Goal: Information Seeking & Learning: Learn about a topic

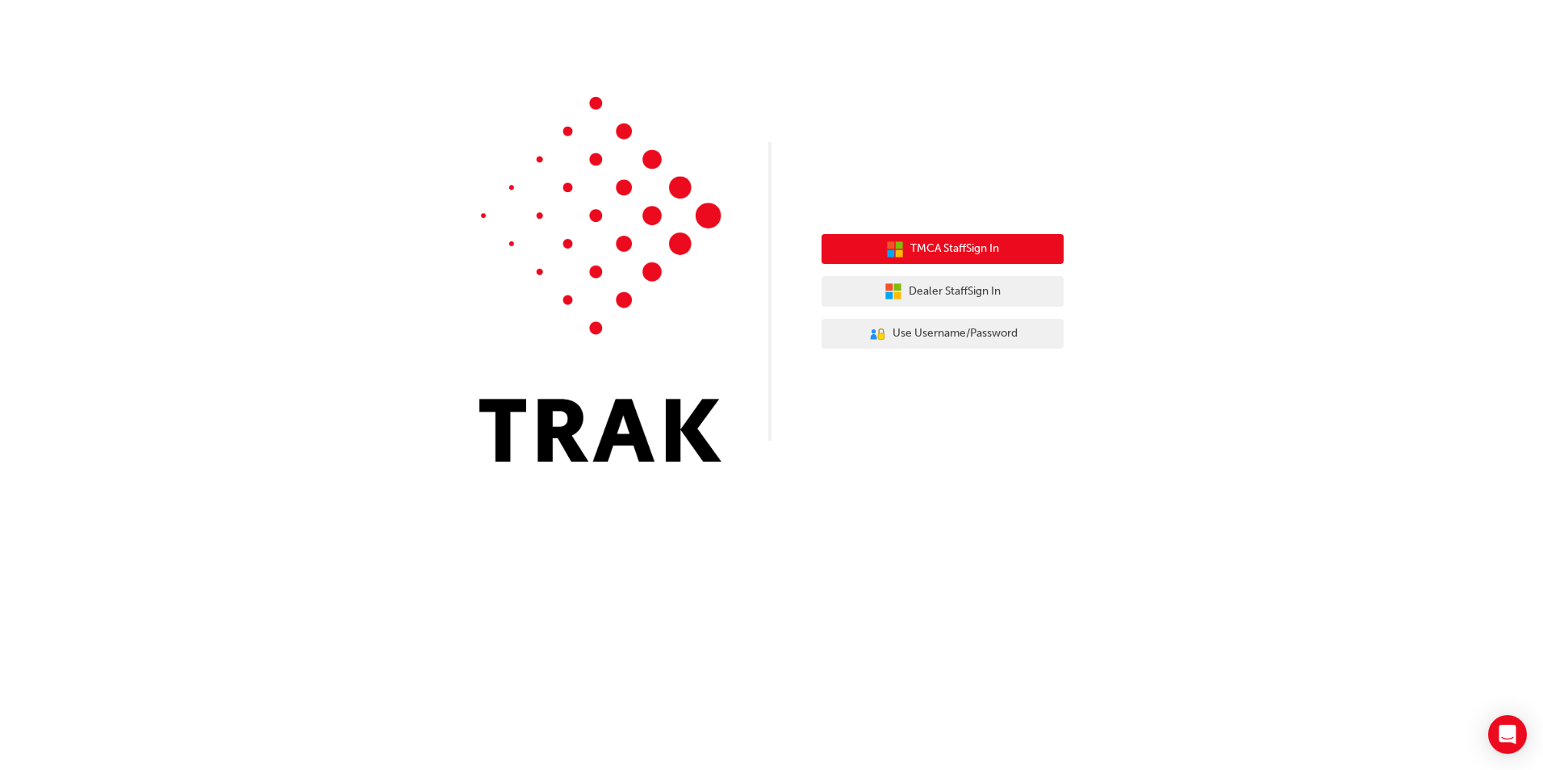
click at [984, 258] on button "TMCA Staff Sign In" at bounding box center [942, 249] width 242 height 31
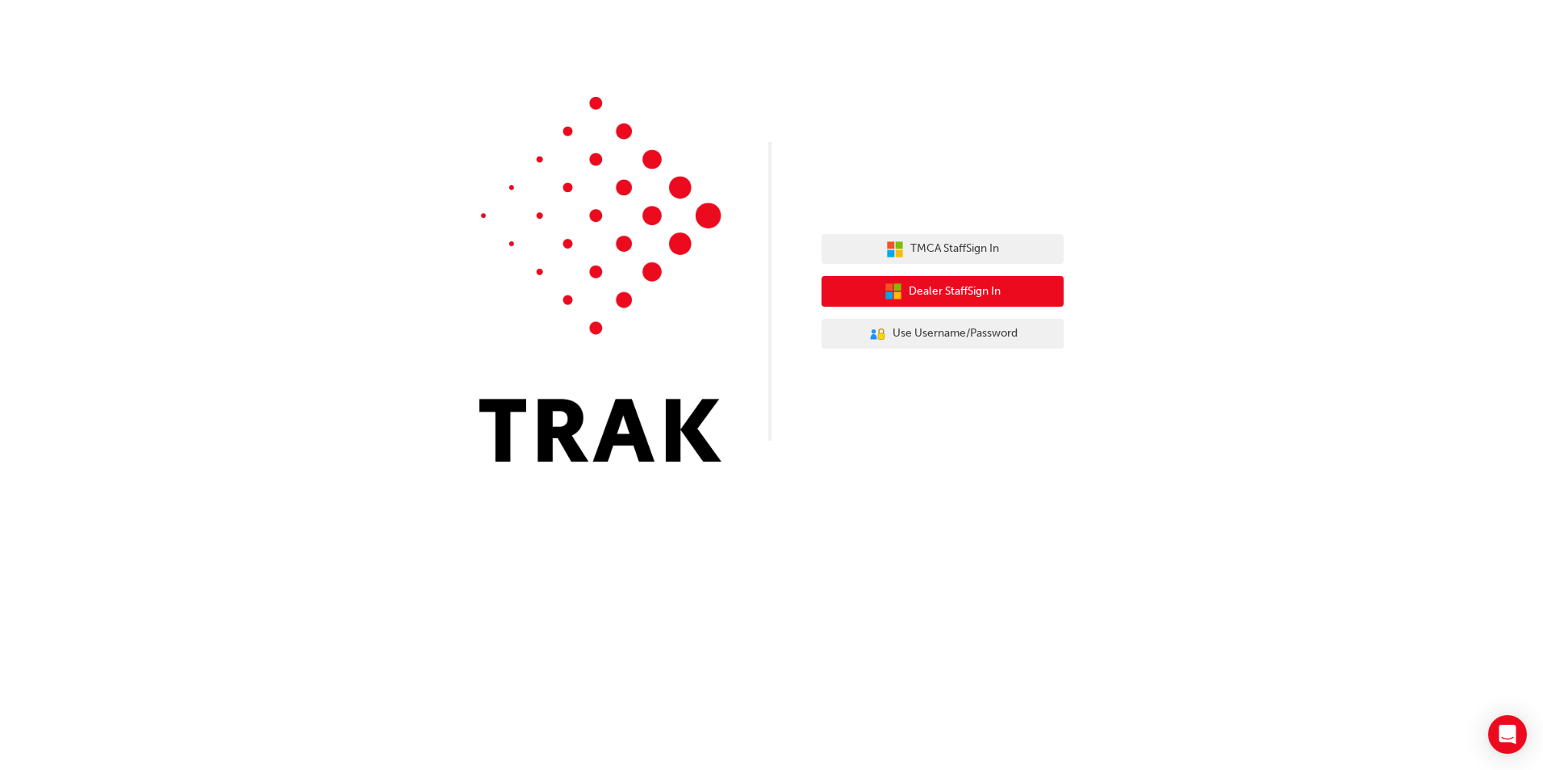
click at [875, 294] on button "Dealer Staff Sign In" at bounding box center [942, 291] width 242 height 31
click at [962, 329] on span "Use Username/Password" at bounding box center [954, 333] width 125 height 19
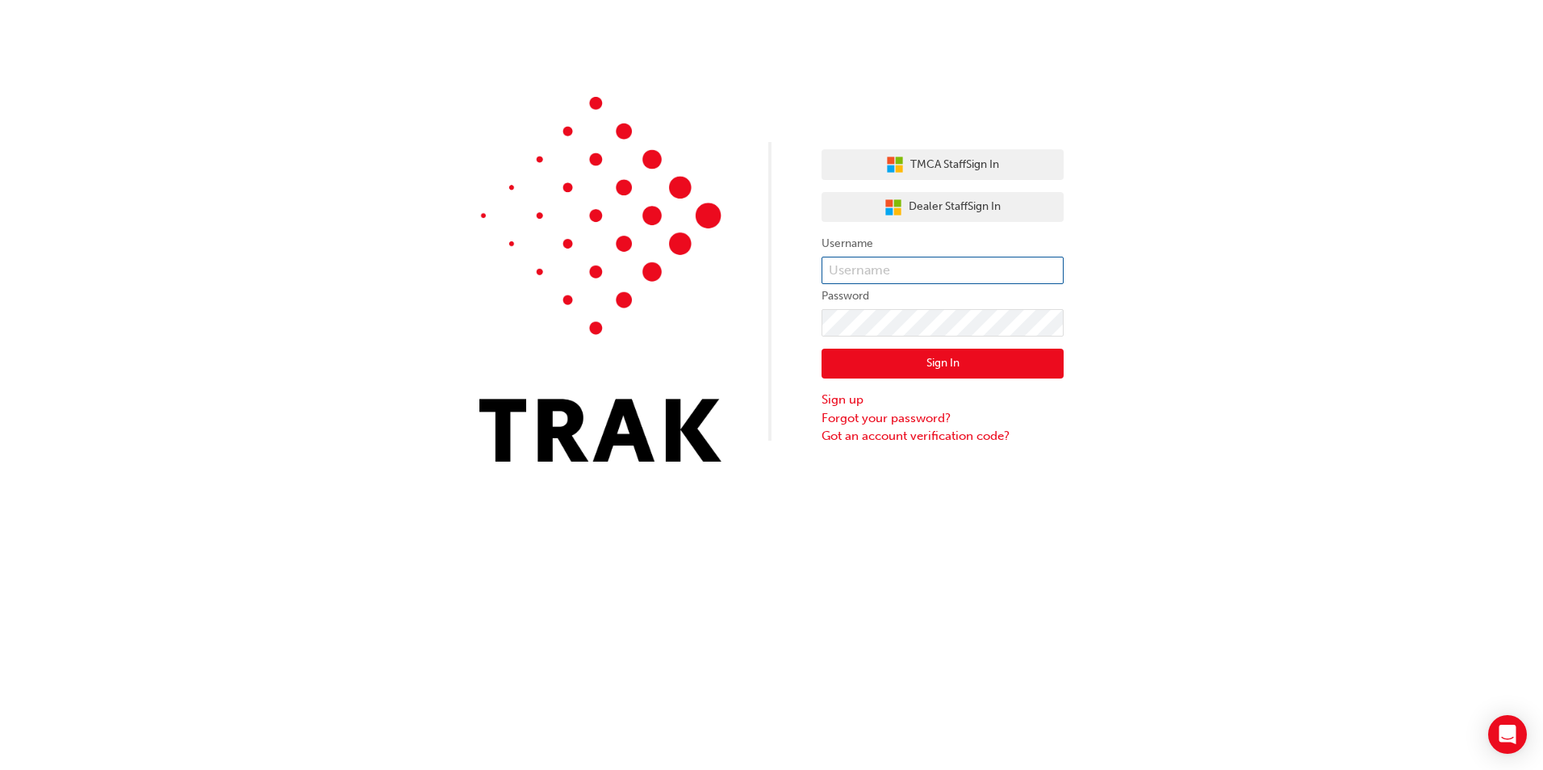
click at [847, 262] on input "text" at bounding box center [942, 270] width 242 height 27
click at [1140, 256] on div "TMCA Staff Sign In Dealer Staff Sign In Username Password Sign In Sign up Forgo…" at bounding box center [771, 243] width 1543 height 486
click at [892, 276] on input "text" at bounding box center [942, 270] width 242 height 27
type input "Shanaye.Lee"
click at [941, 361] on button "Sign In" at bounding box center [942, 364] width 242 height 31
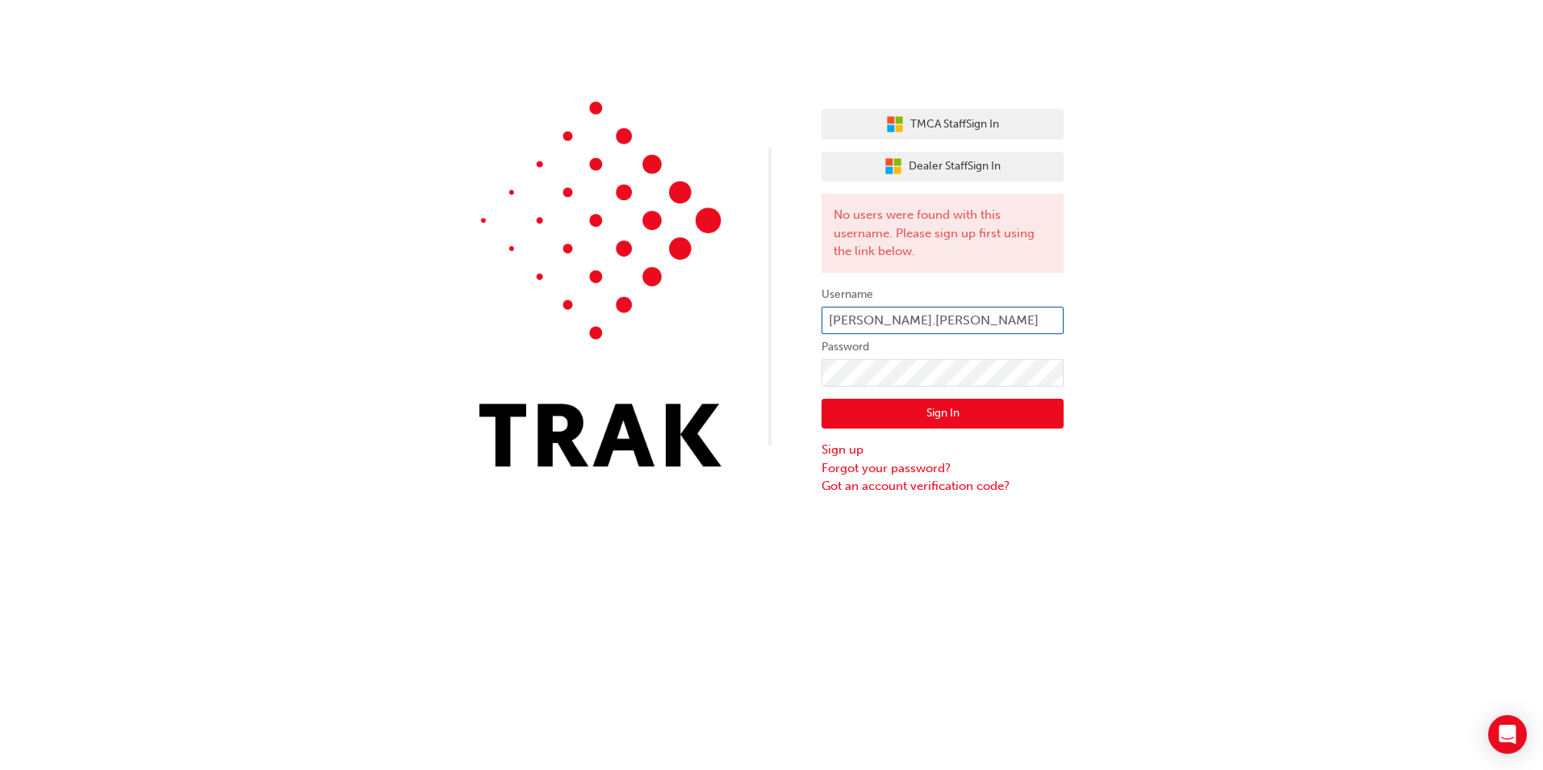
drag, startPoint x: 926, startPoint y: 318, endPoint x: 829, endPoint y: 318, distance: 97.6
click at [829, 318] on input "Shanaye.Lee" at bounding box center [942, 320] width 242 height 27
type input "shanayel@galleriatoyota.com"
click at [971, 426] on button "Sign In" at bounding box center [942, 414] width 242 height 31
click at [1204, 433] on div "TMCA Staff Sign In Dealer Staff Sign In No users were found with this username.…" at bounding box center [771, 247] width 1543 height 495
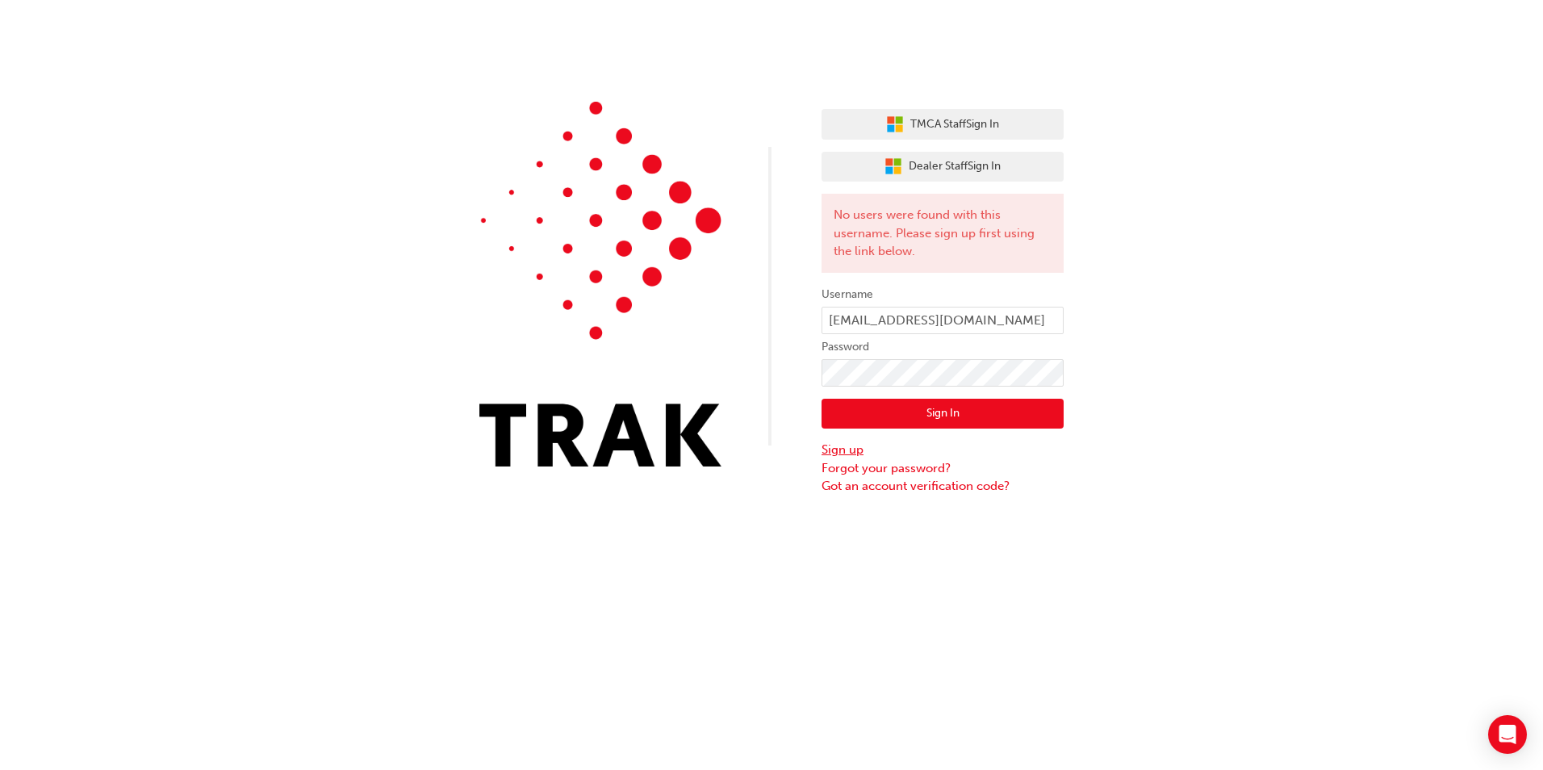
click at [846, 450] on link "Sign up" at bounding box center [942, 449] width 242 height 19
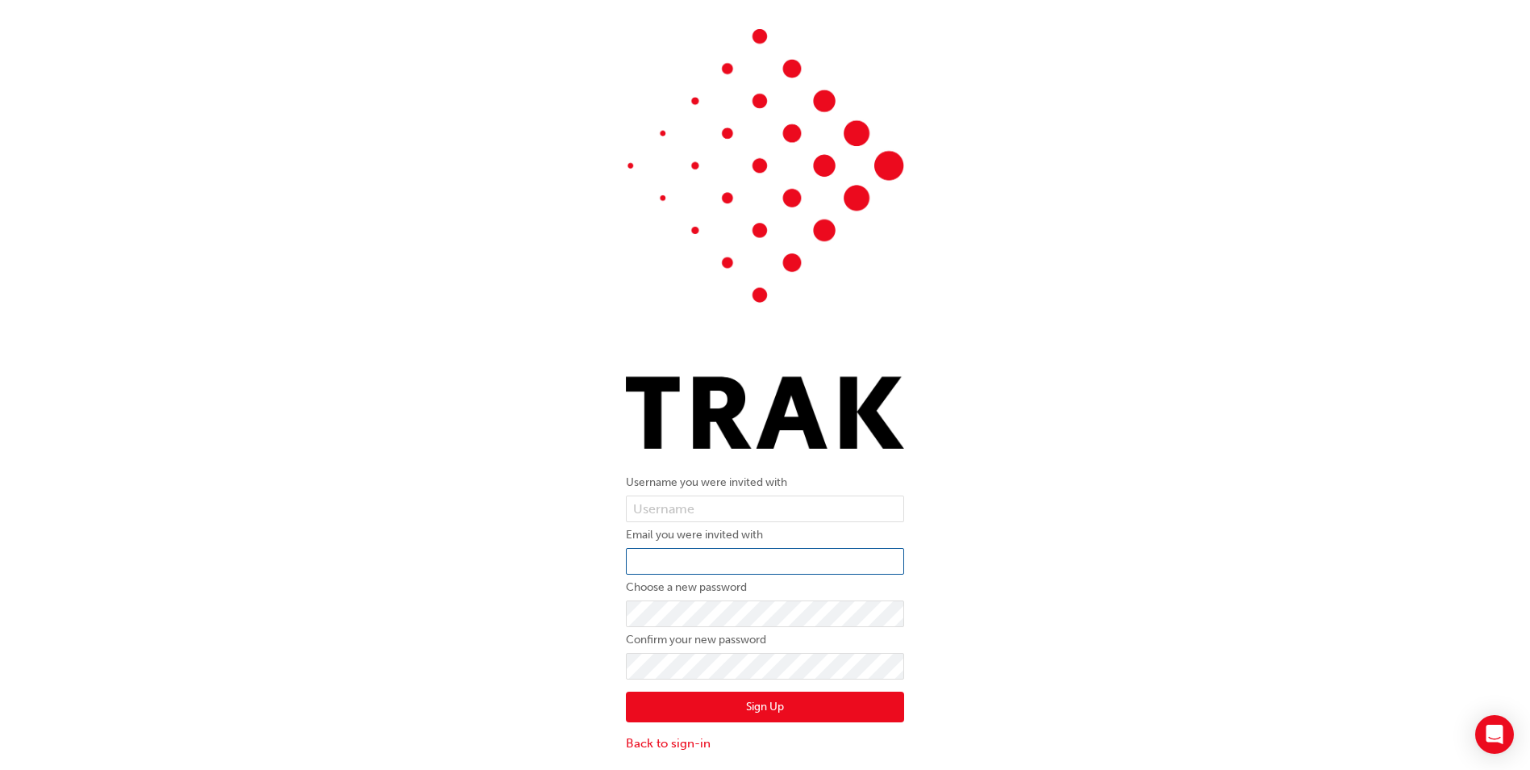
scroll to position [36, 0]
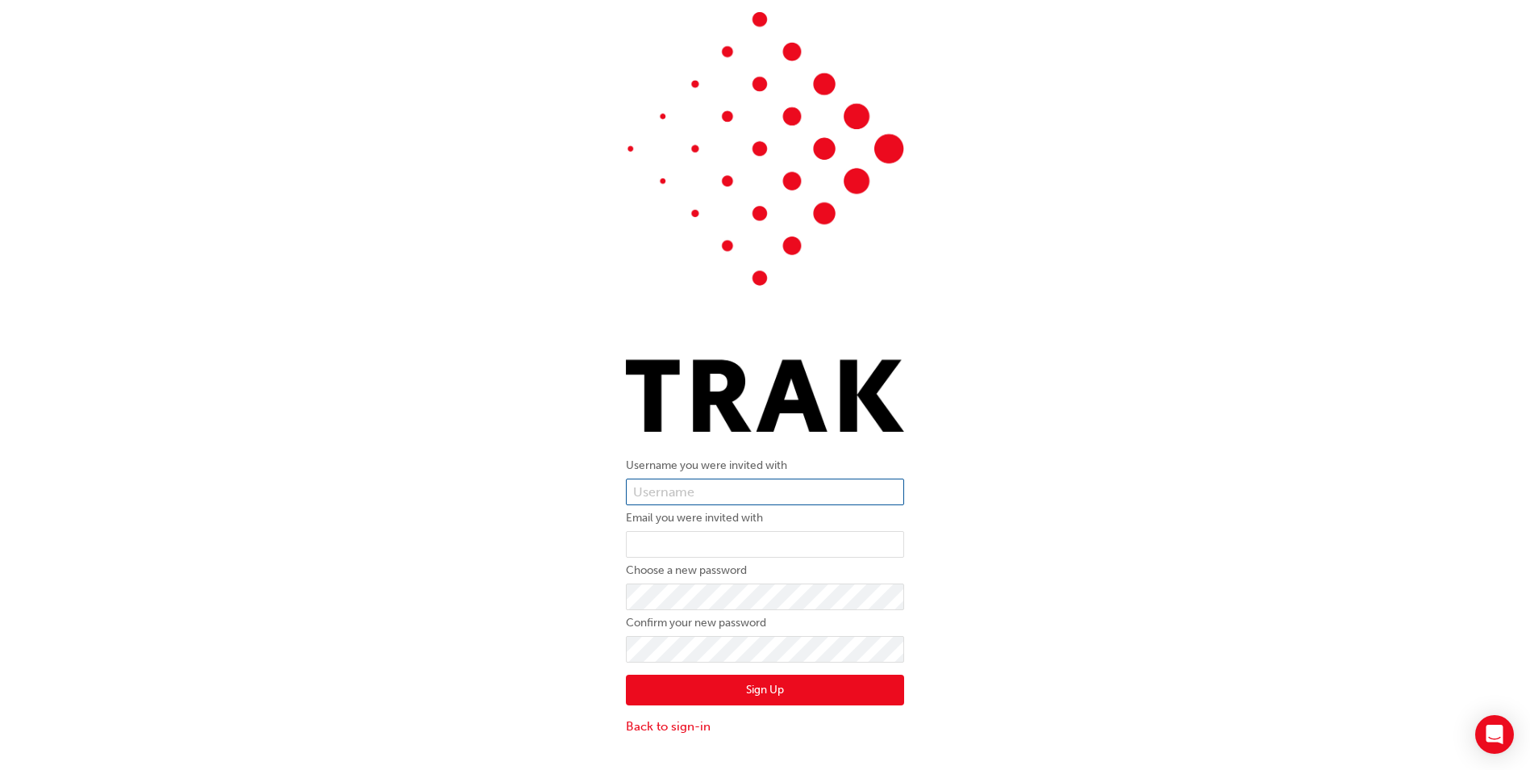
click at [678, 495] on input "text" at bounding box center [765, 491] width 278 height 27
type input "Shanaye.Lee"
click at [794, 545] on input "email" at bounding box center [765, 544] width 278 height 27
type input "shanayel@galleriatoyota.com"
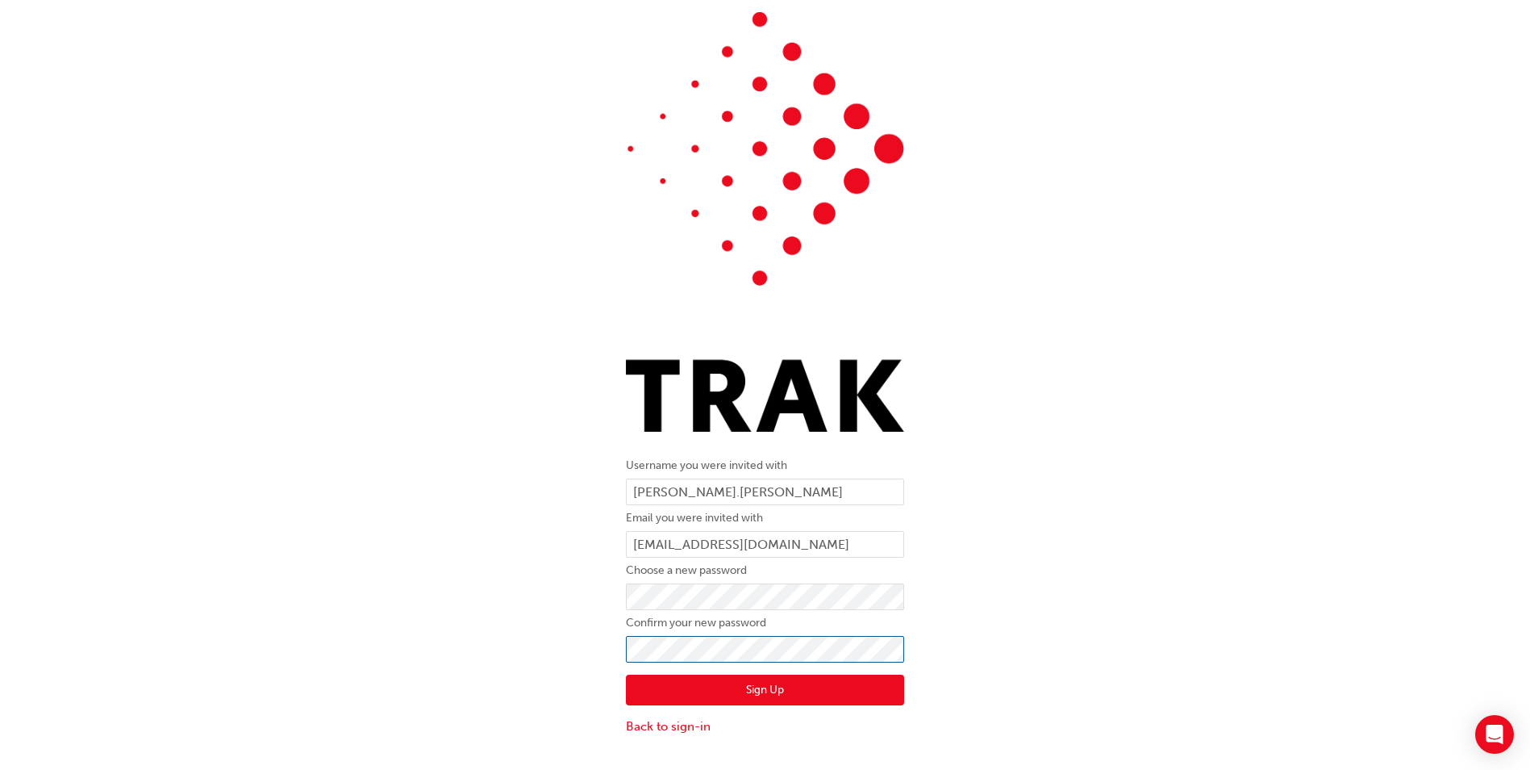
click button "Sign Up" at bounding box center [765, 689] width 278 height 31
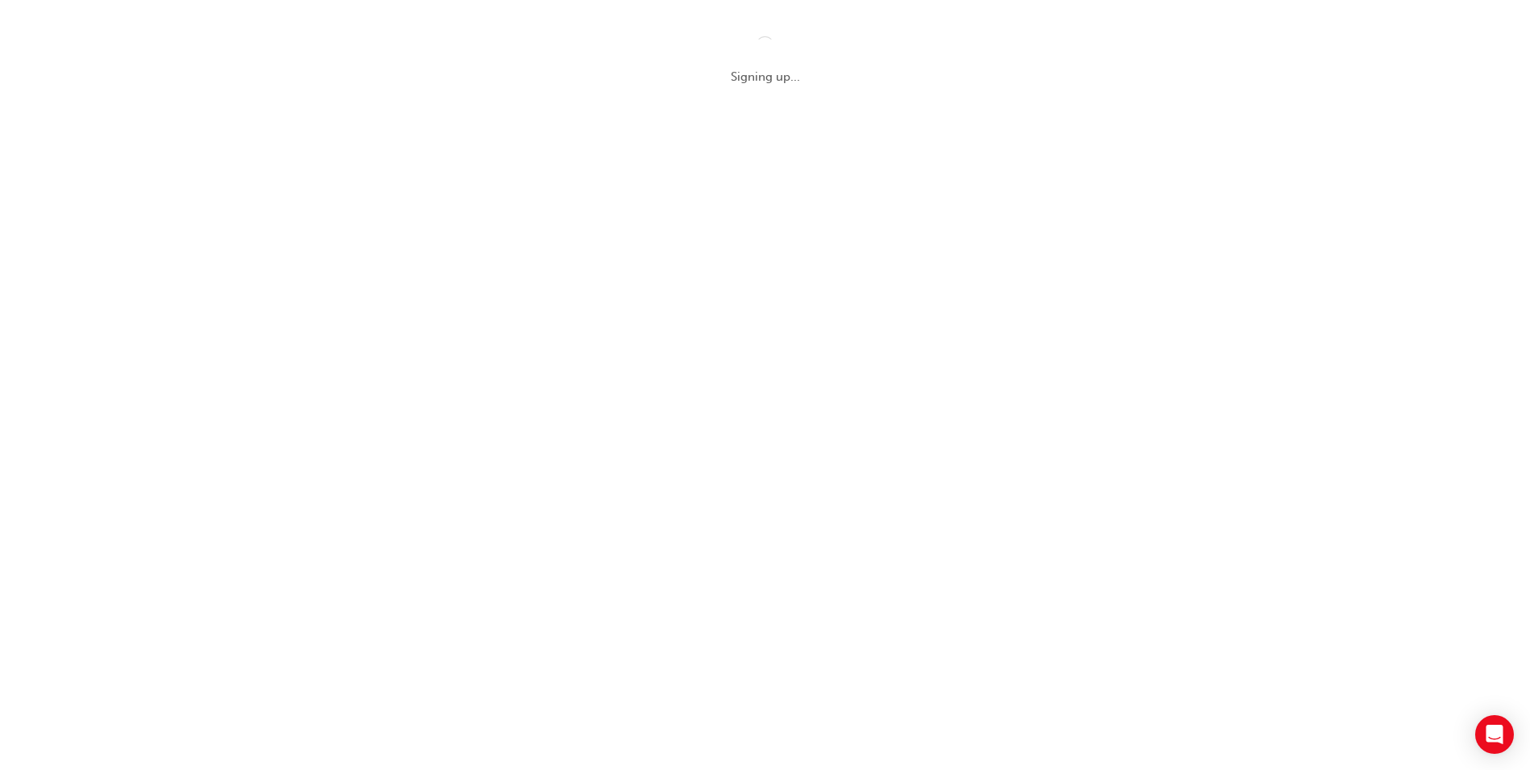
scroll to position [0, 0]
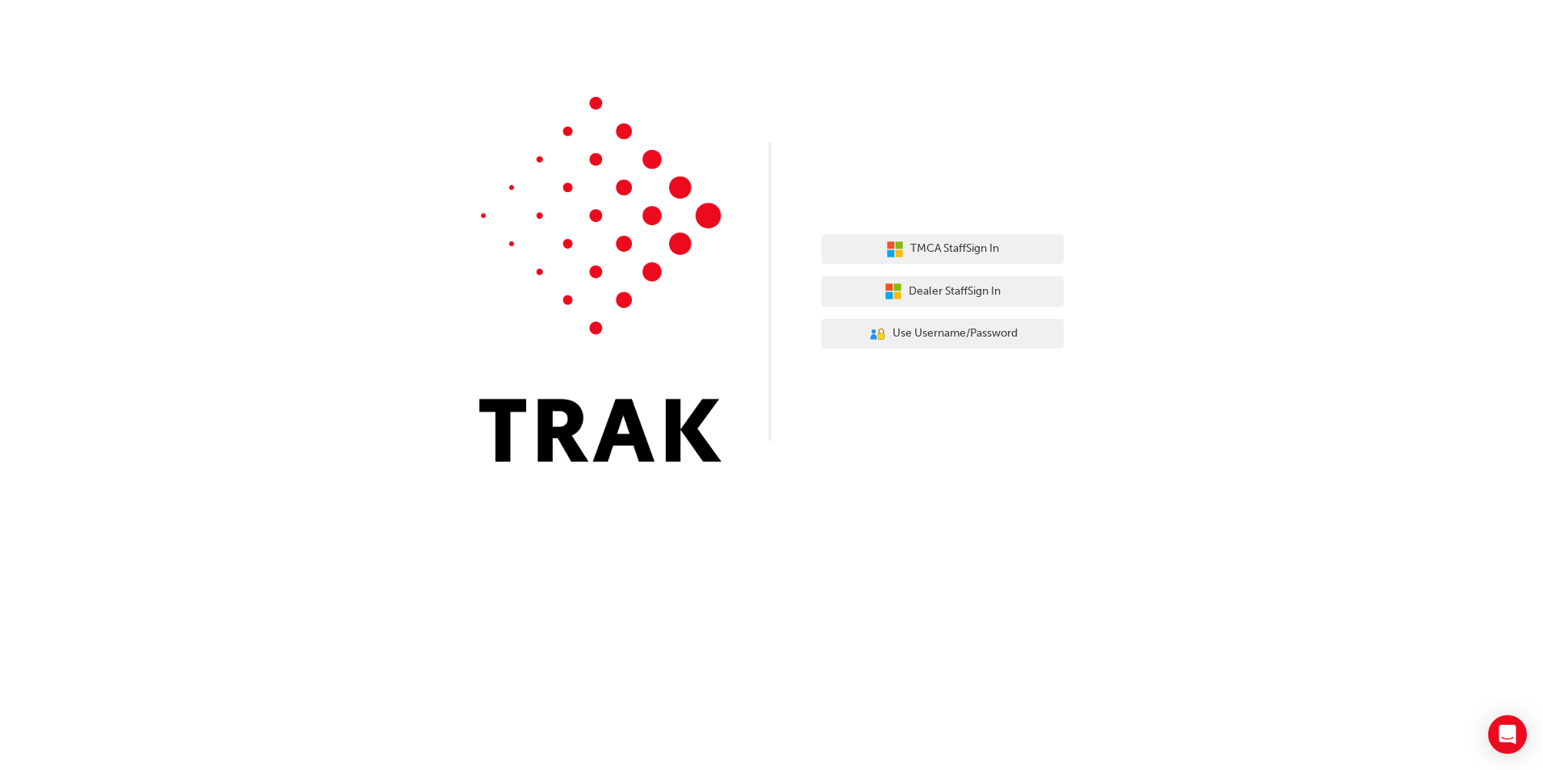
click at [1042, 307] on div "TMCA Staff Sign In Dealer Staff Sign In User Authentication Icon - Blue Person,…" at bounding box center [942, 292] width 242 height 140
click at [1043, 297] on button "Dealer Staff Sign In" at bounding box center [942, 291] width 242 height 31
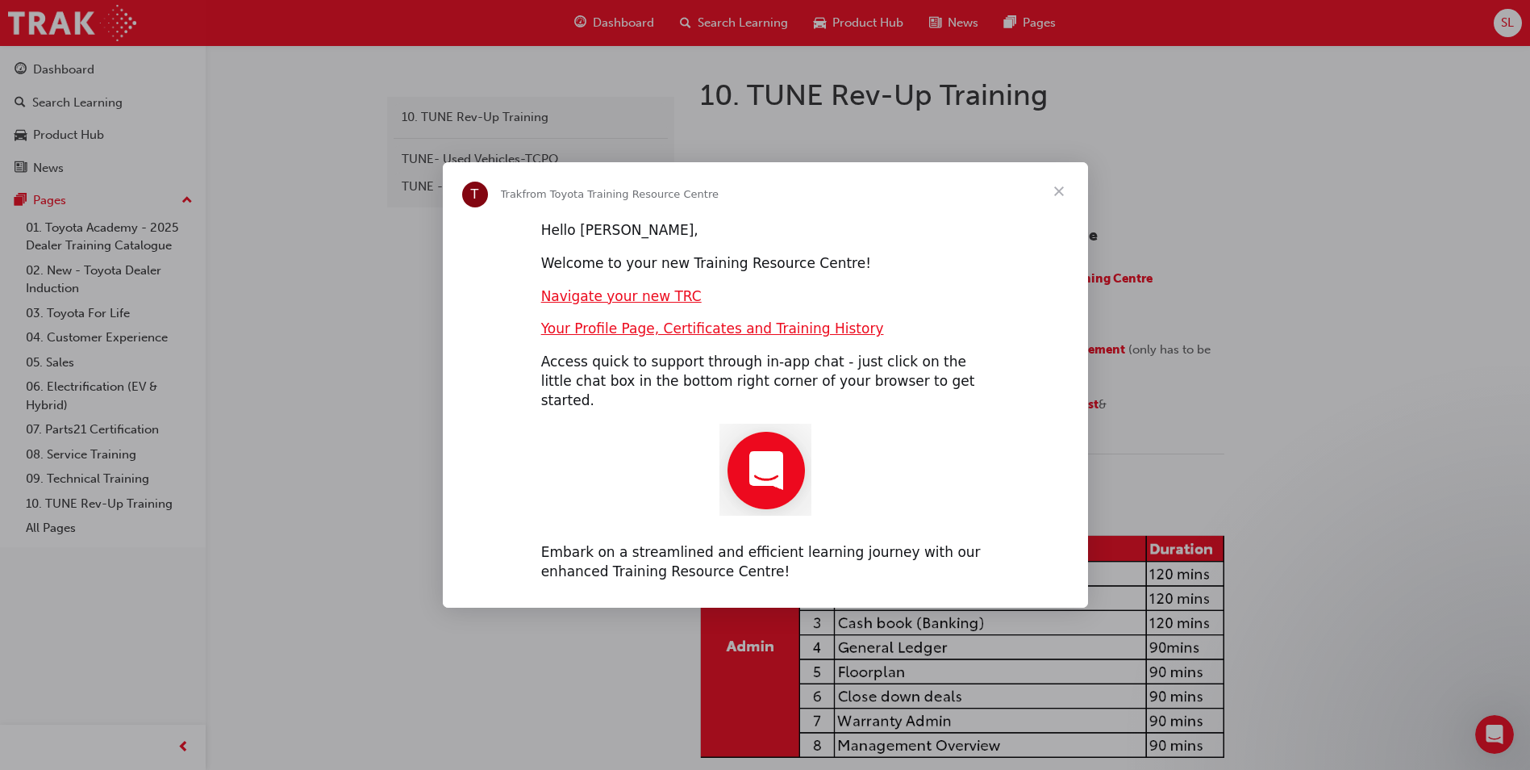
click at [1063, 201] on span "Close" at bounding box center [1059, 191] width 58 height 58
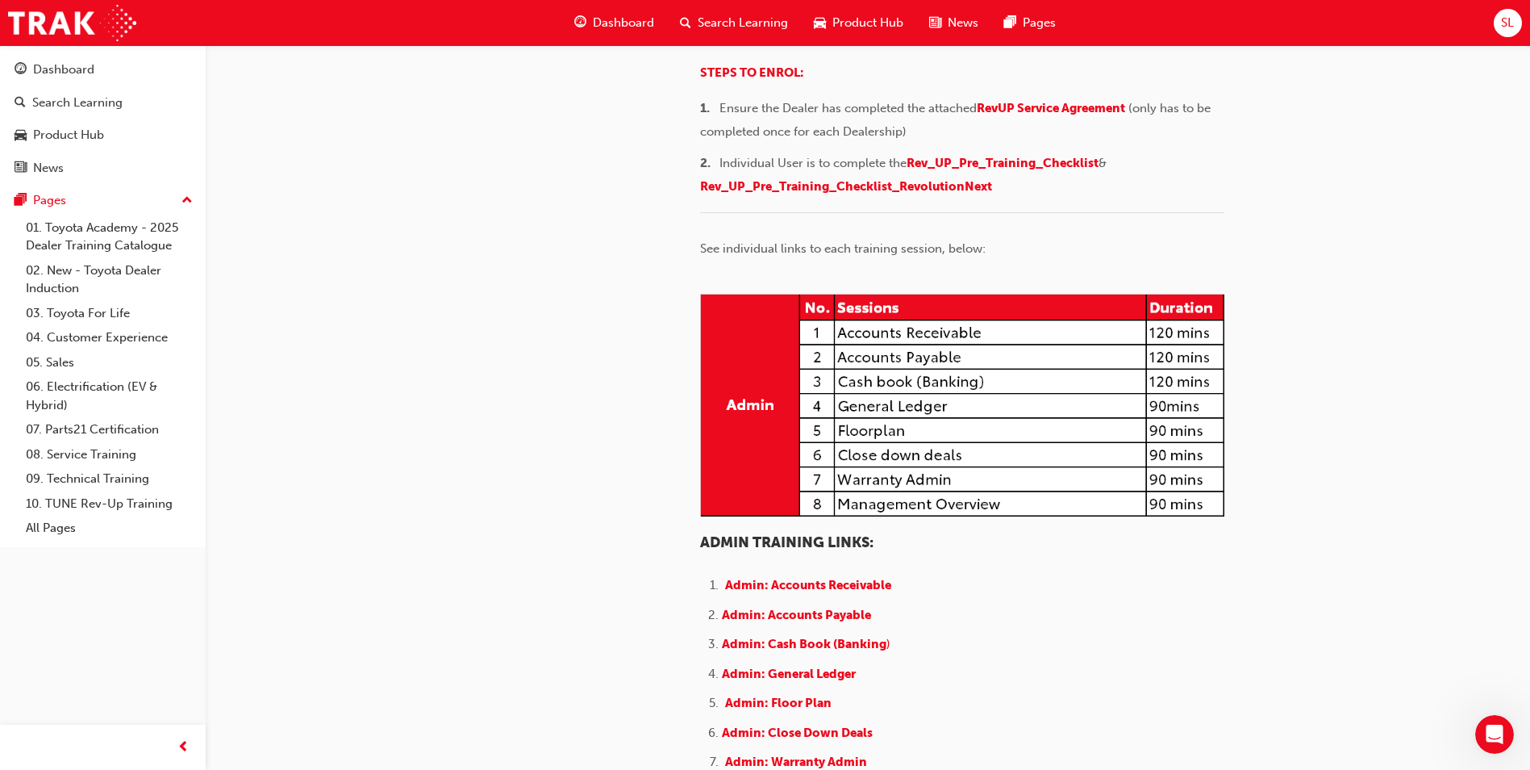
scroll to position [242, 0]
click at [1035, 169] on span "Rev_UP_Pre_Training_Checklist" at bounding box center [1003, 162] width 192 height 15
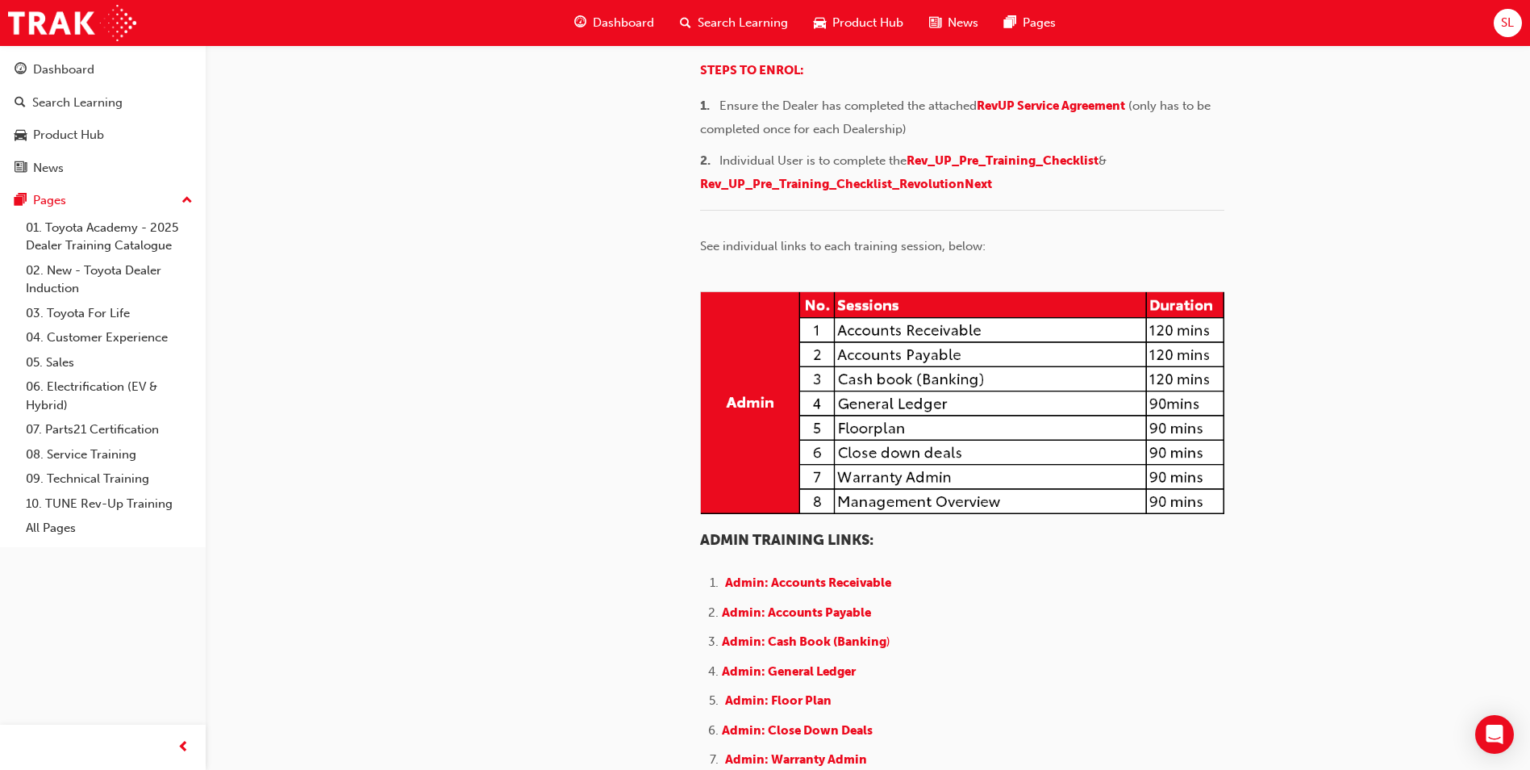
scroll to position [242, 0]
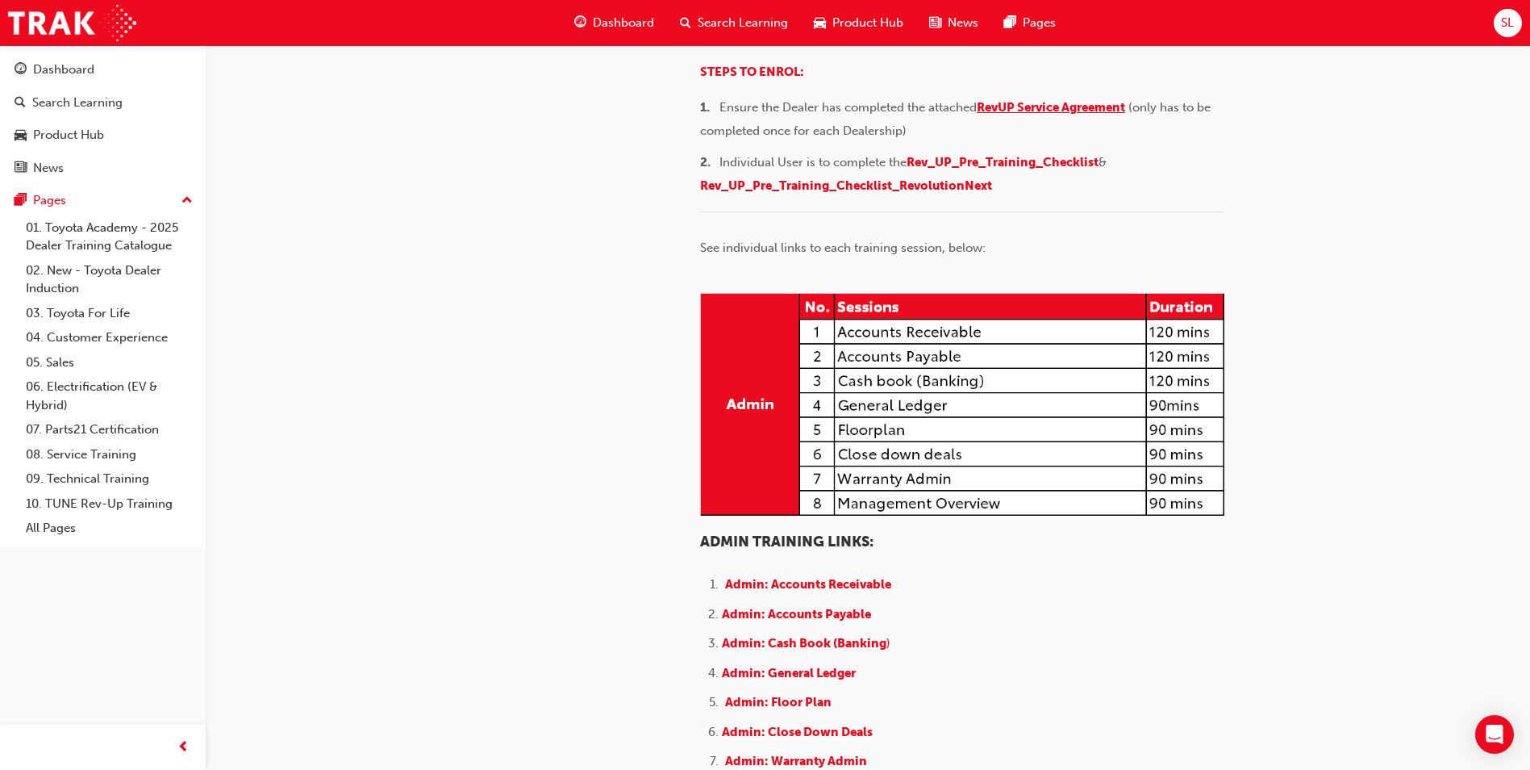
click at [1024, 115] on span "RevUP Service Agreement" at bounding box center [1051, 107] width 148 height 15
click at [954, 169] on span "Rev_UP_Pre_Training_Checklist" at bounding box center [1003, 162] width 192 height 15
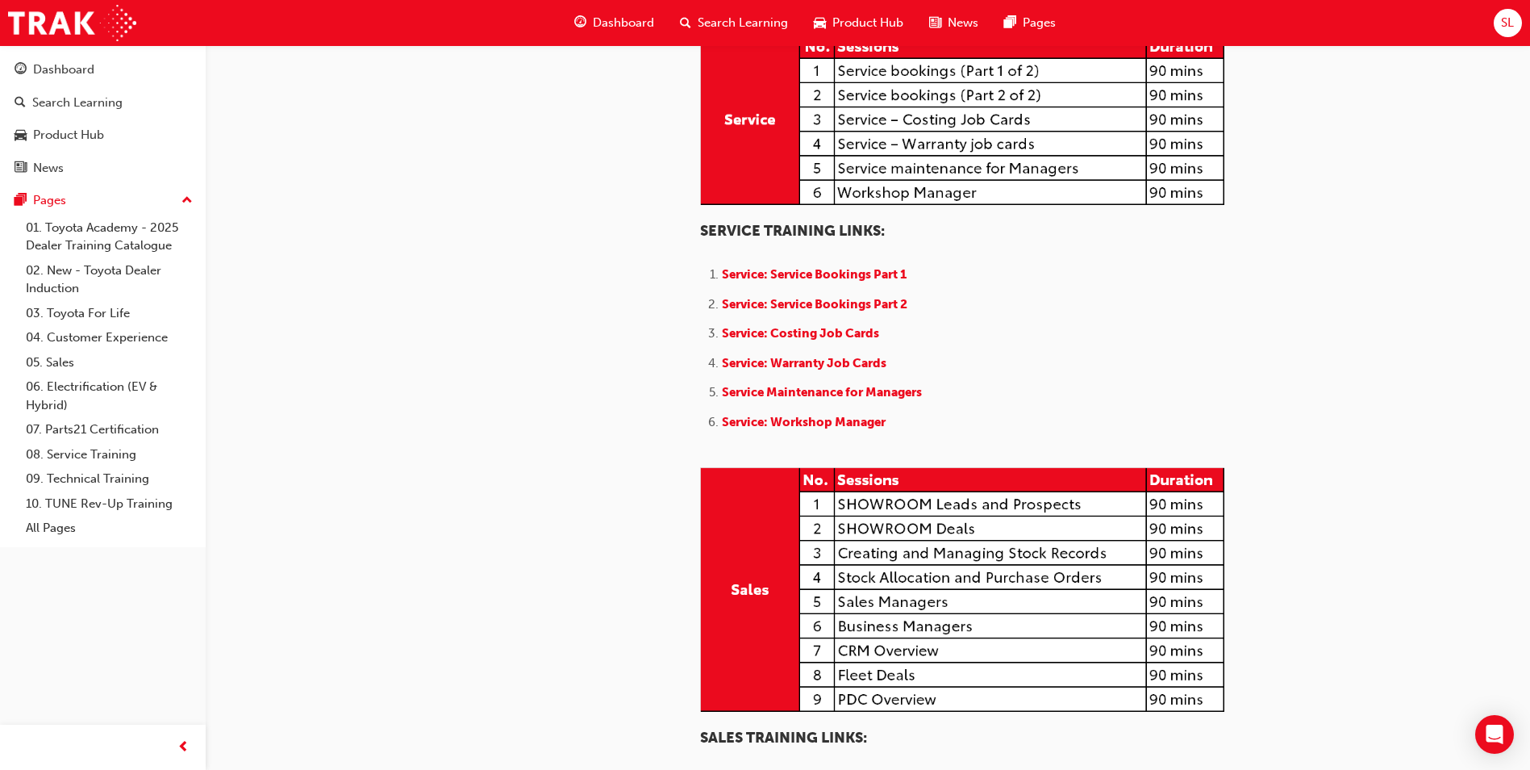
scroll to position [1210, 0]
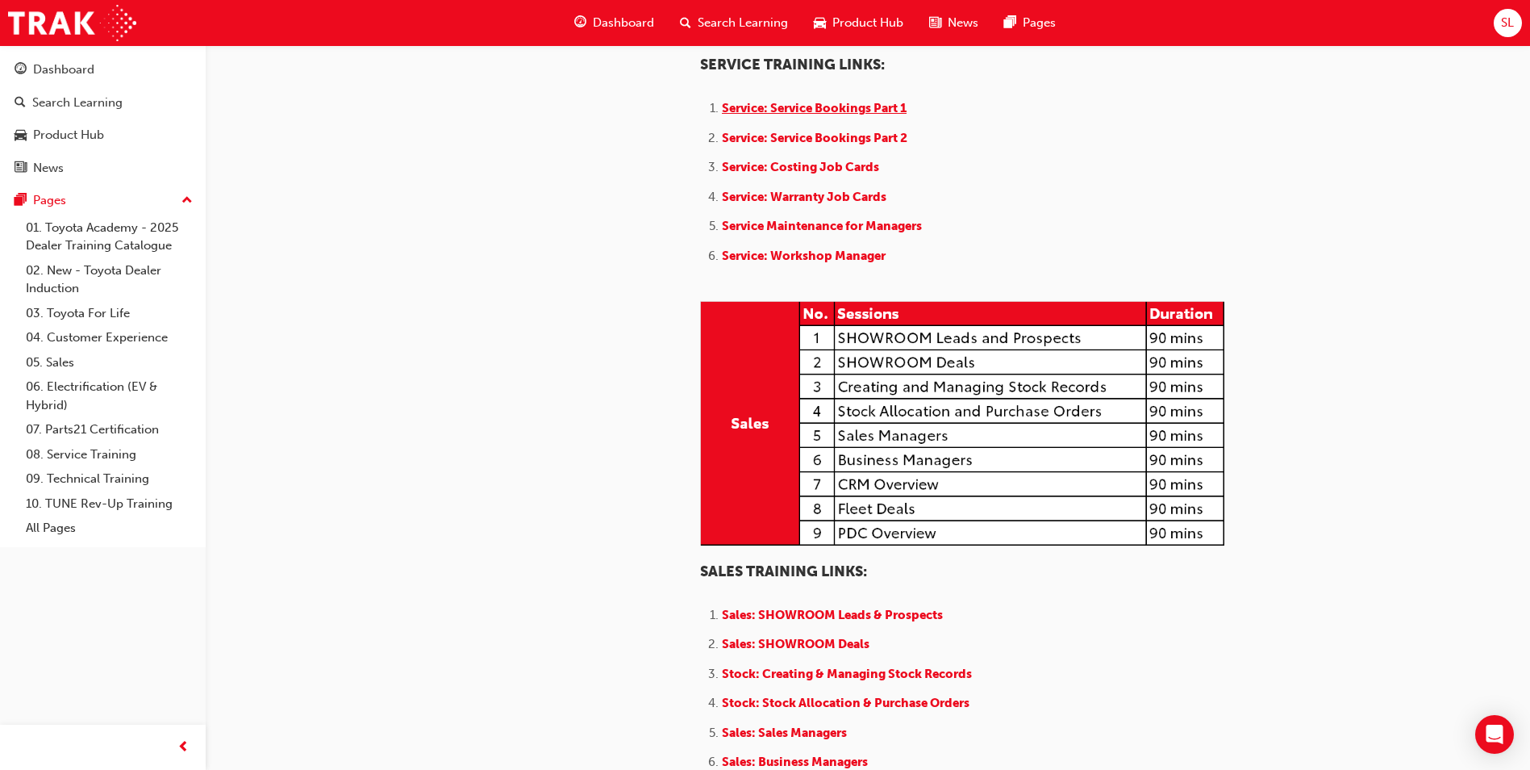
click at [860, 115] on span "Service: Service Bookings Part 1" at bounding box center [814, 108] width 185 height 15
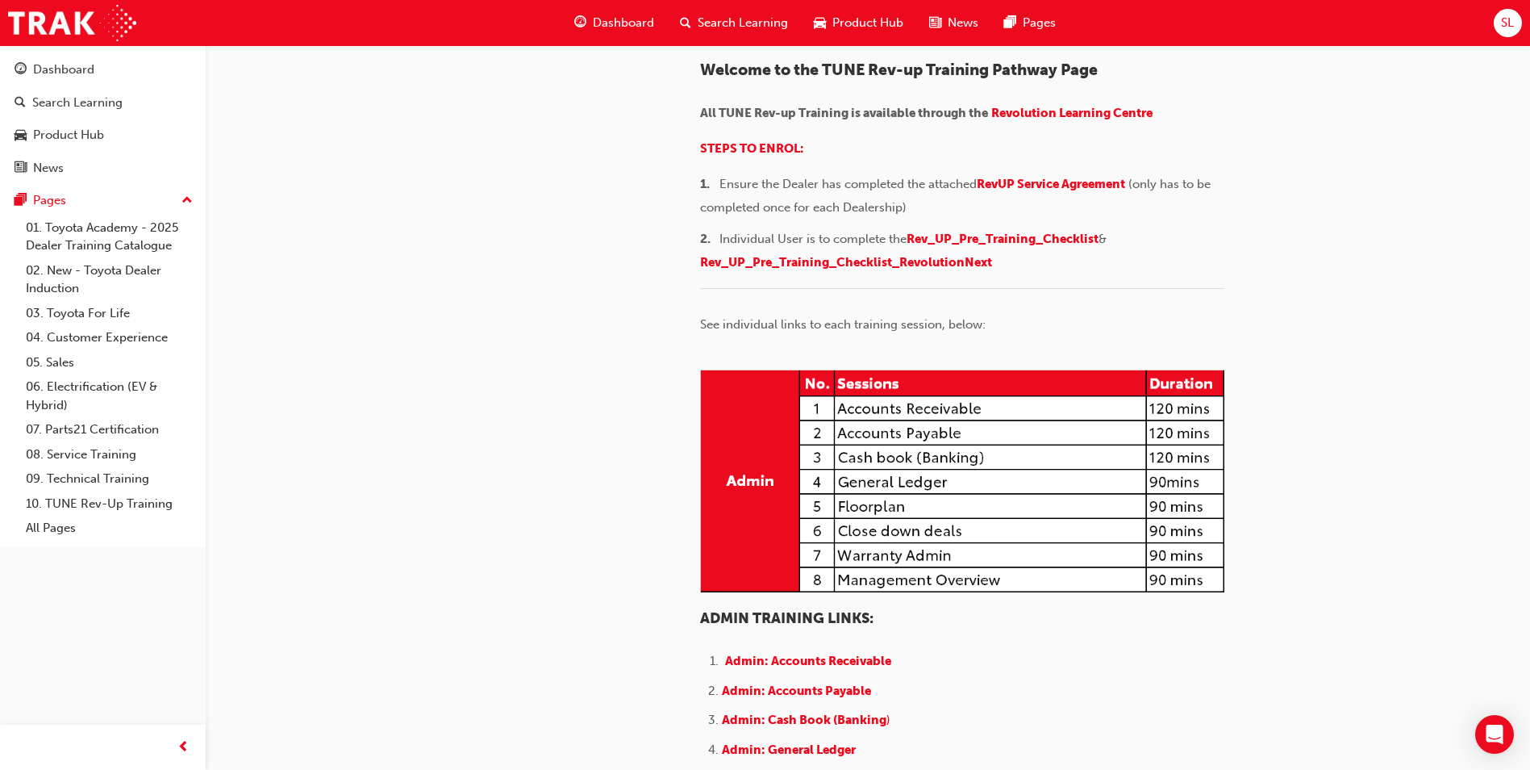
scroll to position [242, 0]
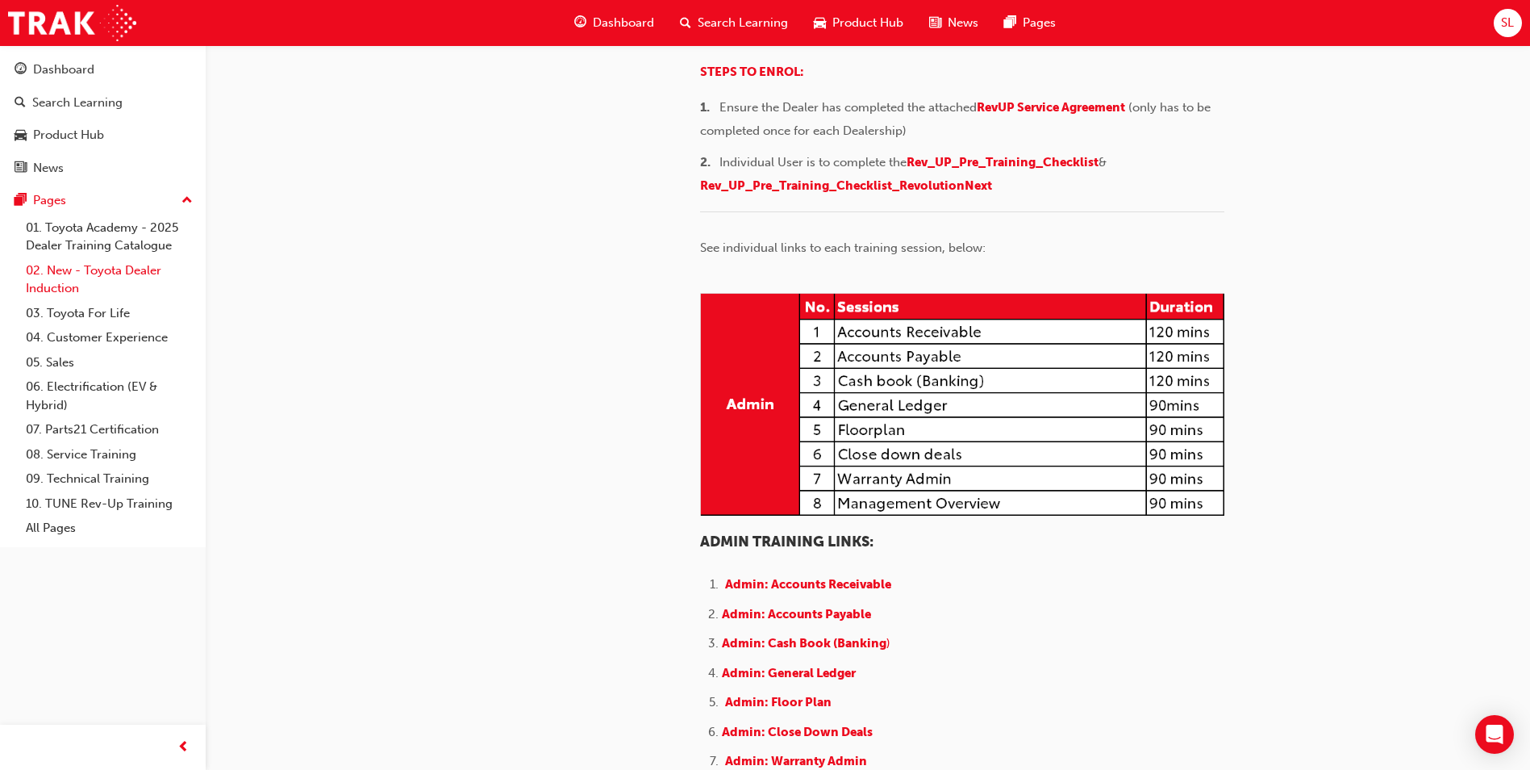
click at [66, 275] on link "02. New - Toyota Dealer Induction" at bounding box center [109, 279] width 180 height 43
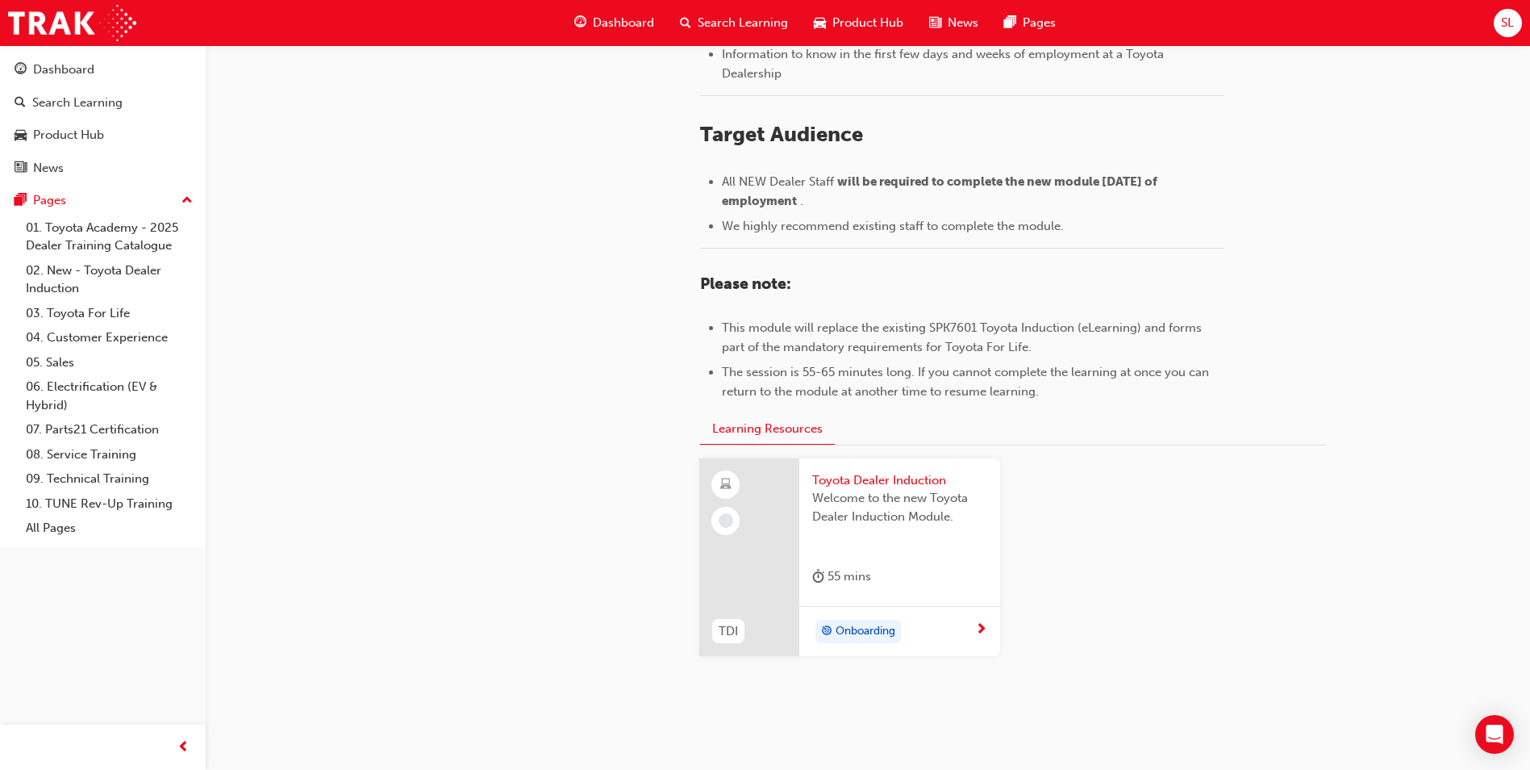
scroll to position [675, 0]
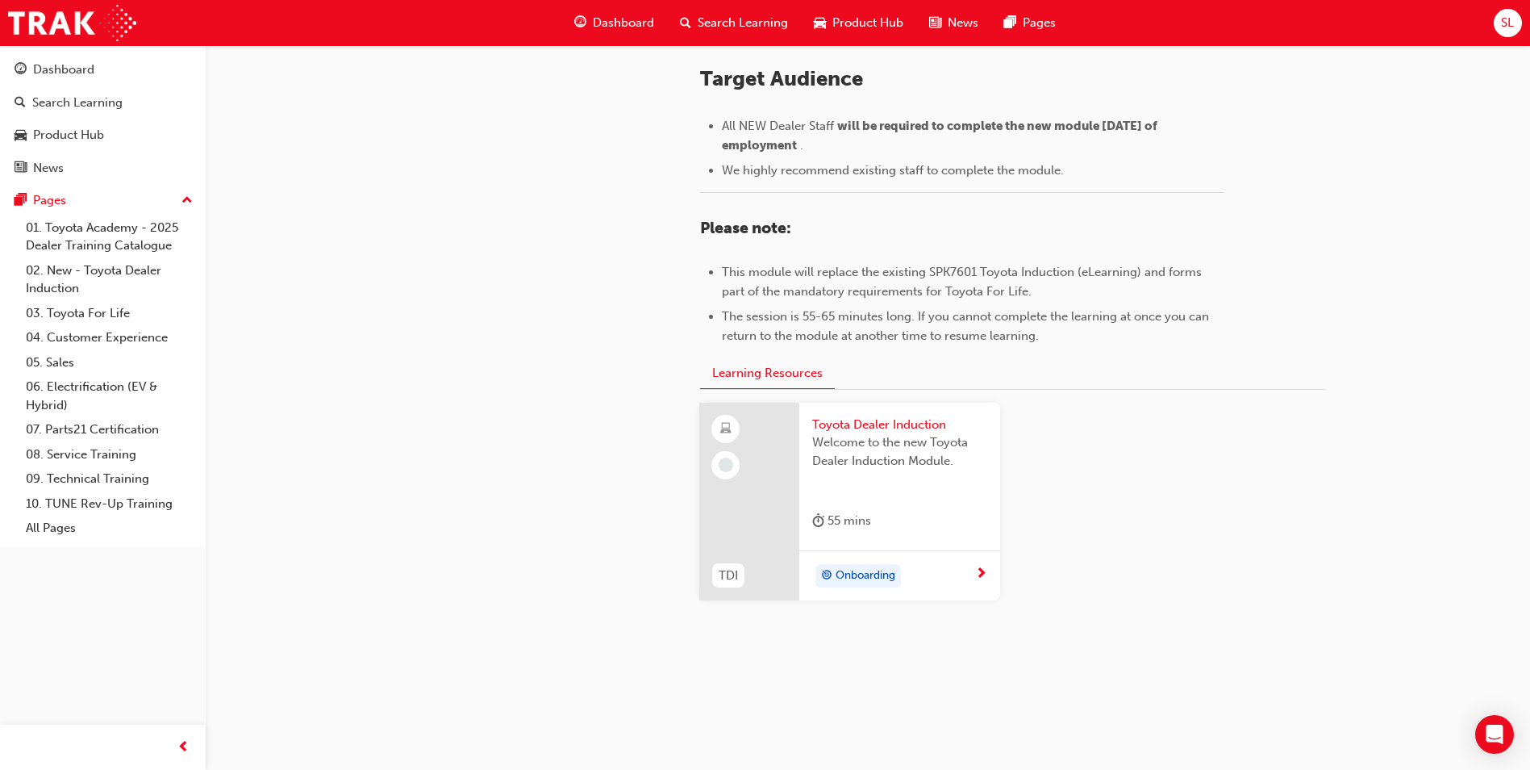
click at [950, 570] on div "Onboarding" at bounding box center [893, 576] width 163 height 24
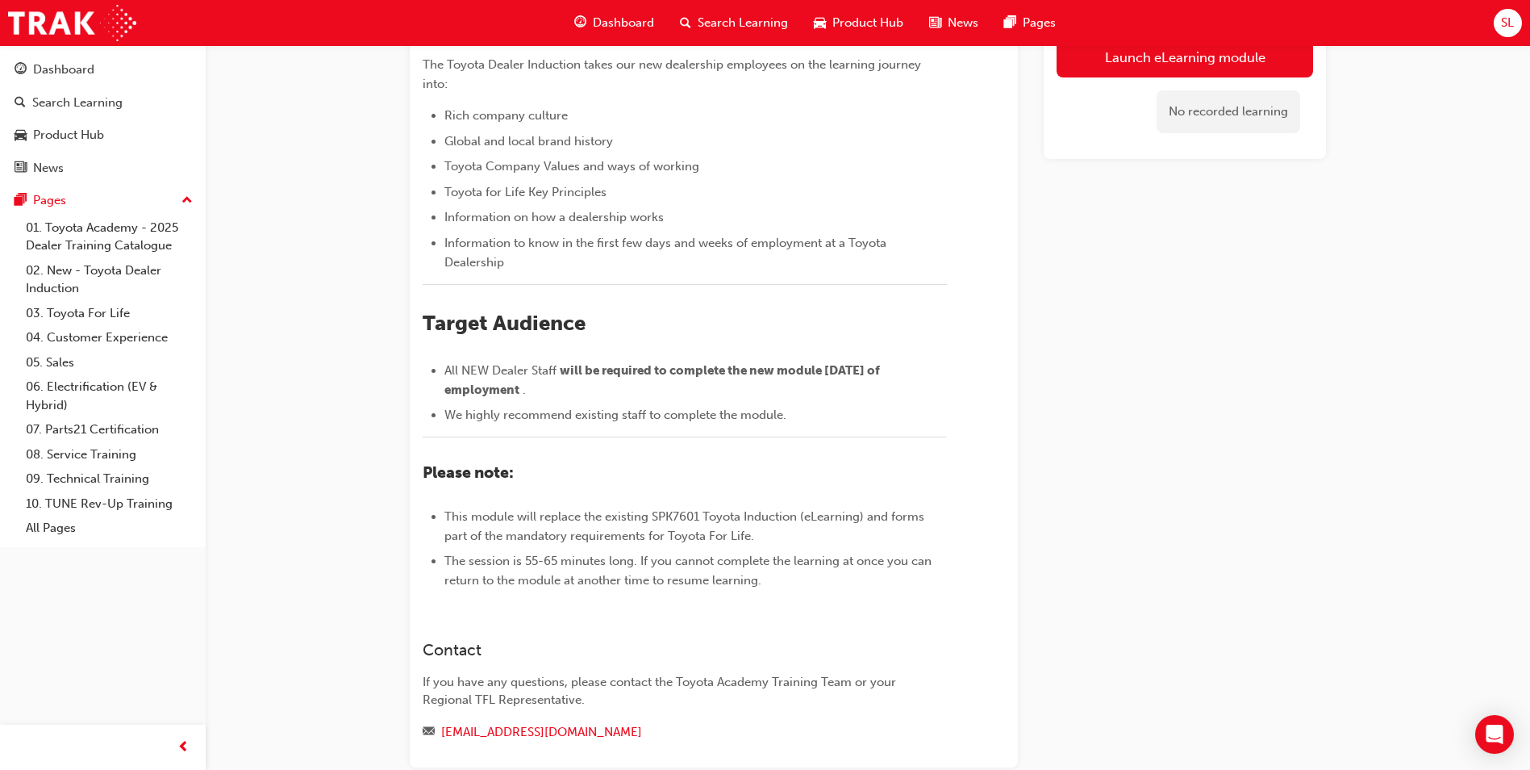
scroll to position [242, 0]
click at [641, 469] on div "​Welcome to the NEW Toyota Dealer Induction. ﻿ The Toyota Academy is proud to i…" at bounding box center [685, 259] width 524 height 660
click at [969, 521] on div "​Welcome to the NEW Toyota Dealer Induction. ﻿ The Toyota Academy is proud to i…" at bounding box center [714, 252] width 582 height 673
click at [566, 223] on span "Information on how a dealership works" at bounding box center [554, 216] width 219 height 15
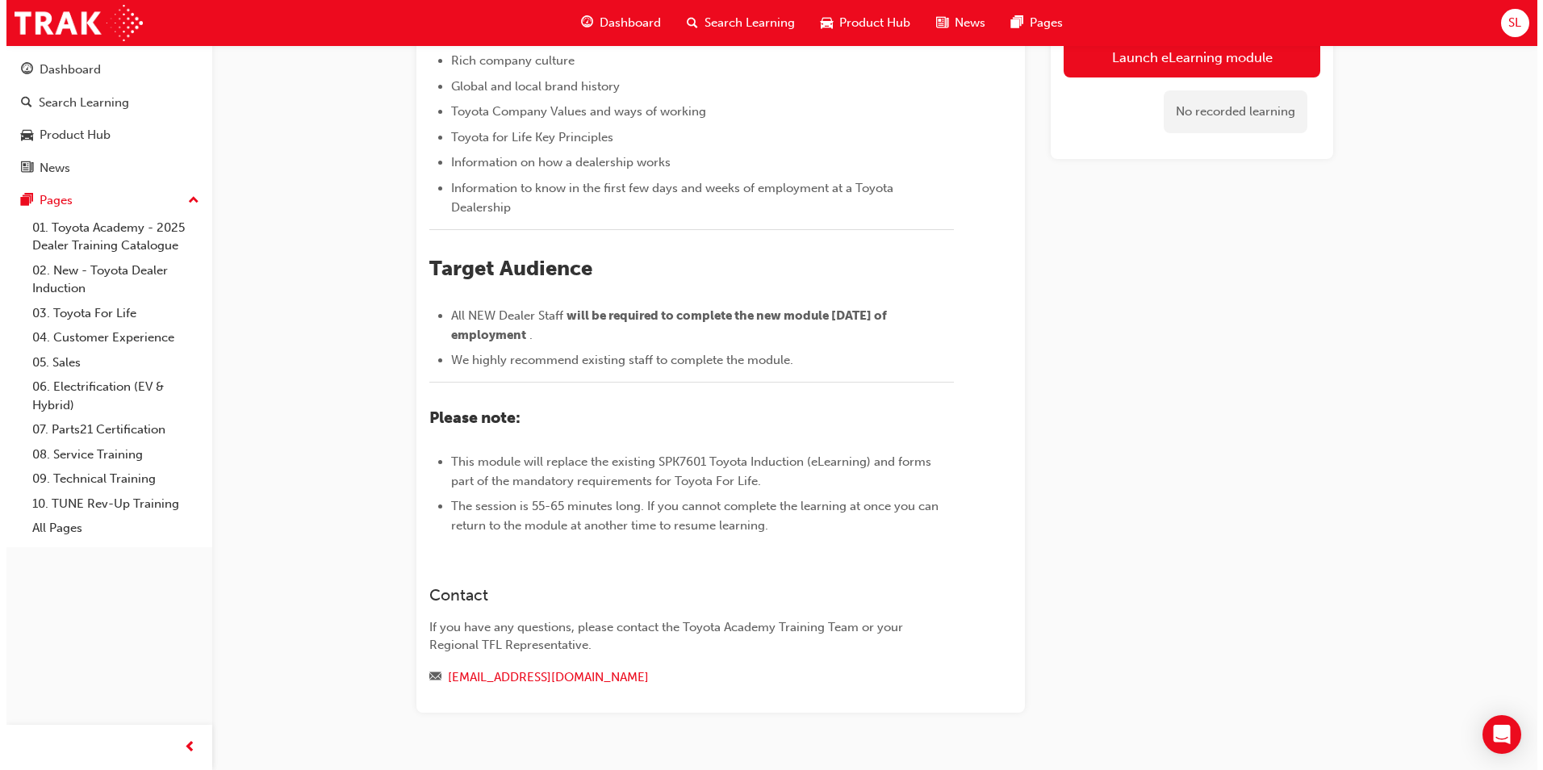
scroll to position [0, 0]
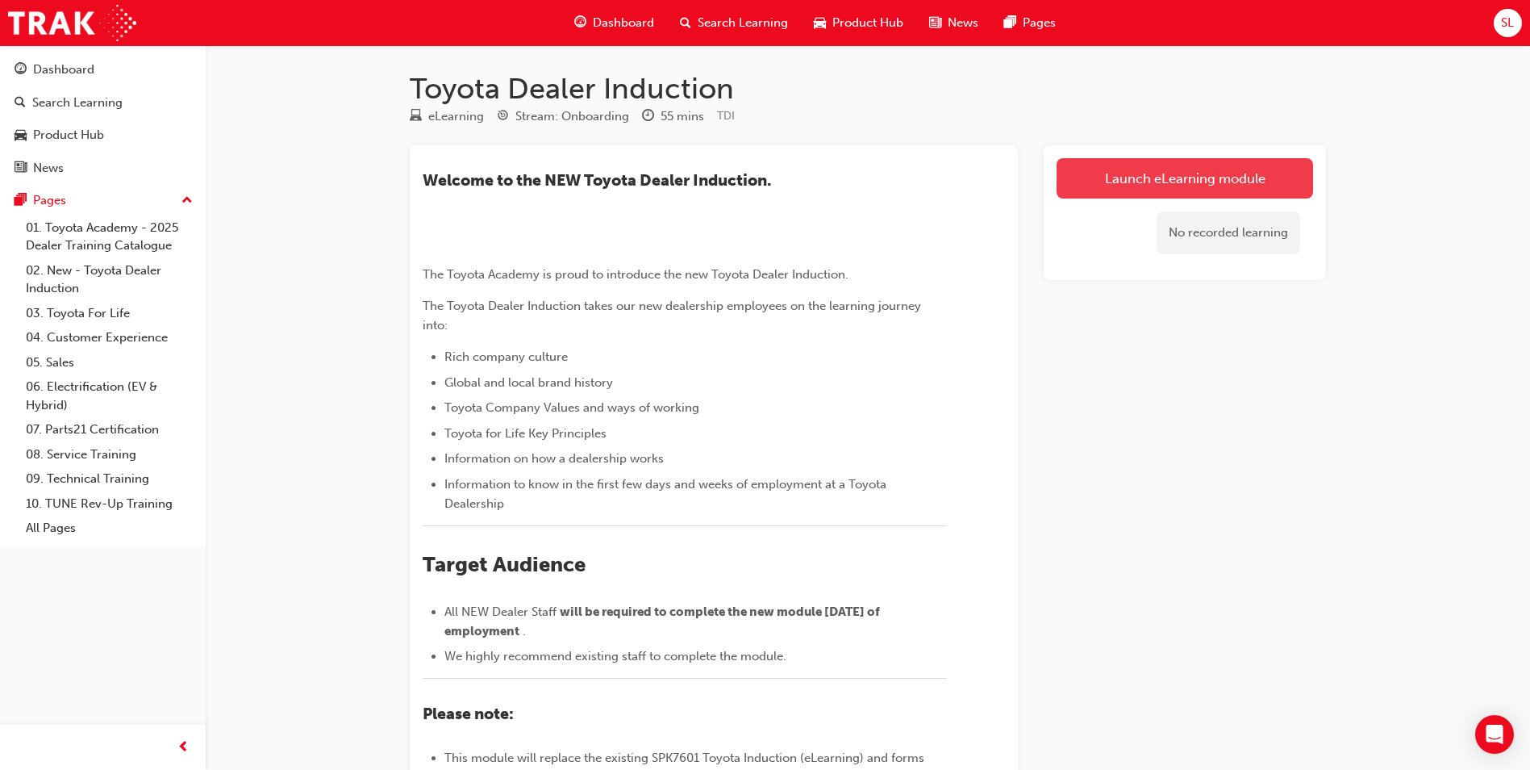
click at [1126, 185] on link "Launch eLearning module" at bounding box center [1185, 178] width 257 height 40
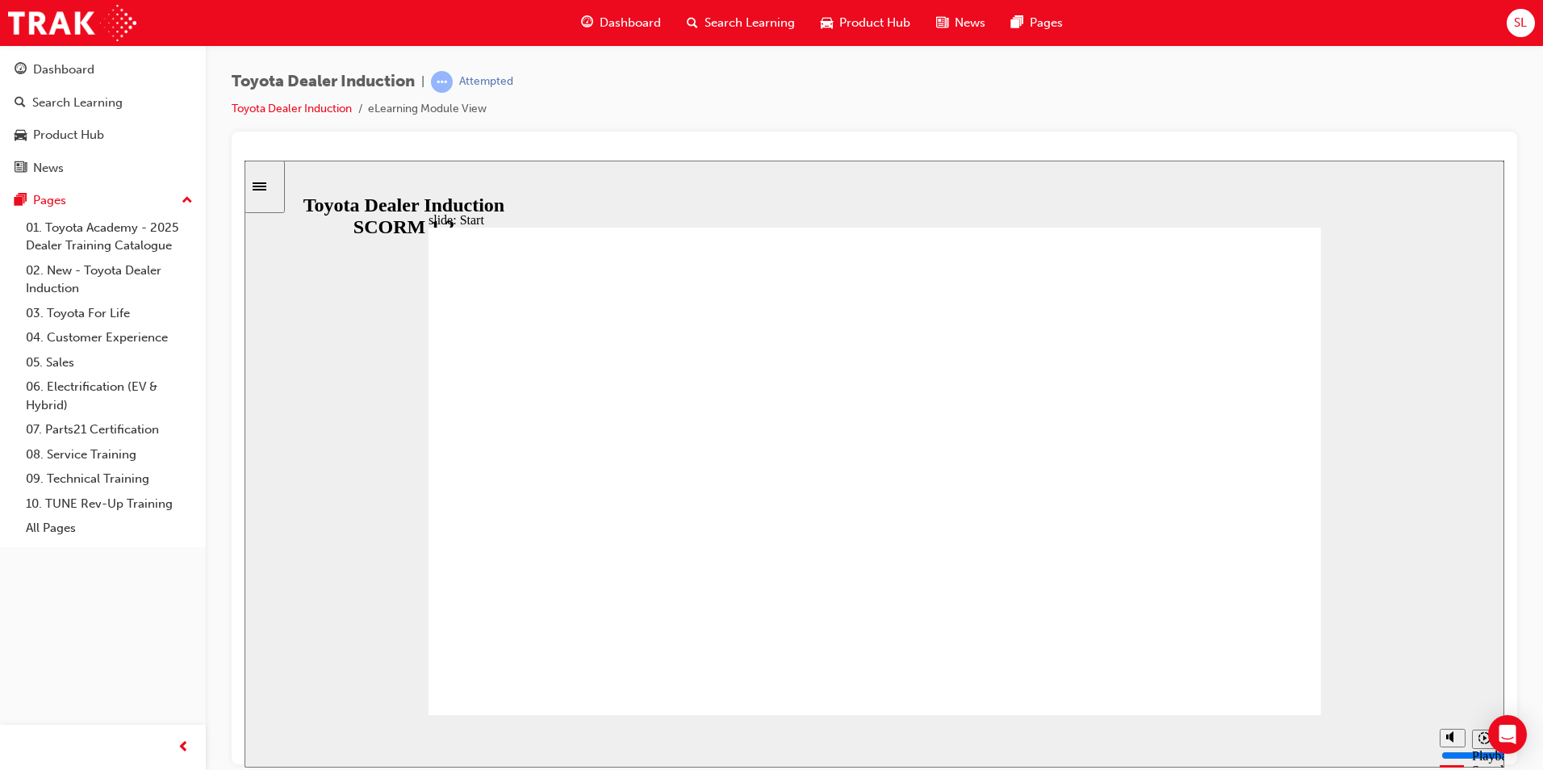
click at [269, 739] on icon "Pause (Ctrl+Alt+P)" at bounding box center [271, 733] width 7 height 11
click at [266, 738] on icon "Play (Ctrl+Alt+P)" at bounding box center [270, 734] width 10 height 12
drag, startPoint x: 1294, startPoint y: 681, endPoint x: 1272, endPoint y: 673, distance: 23.2
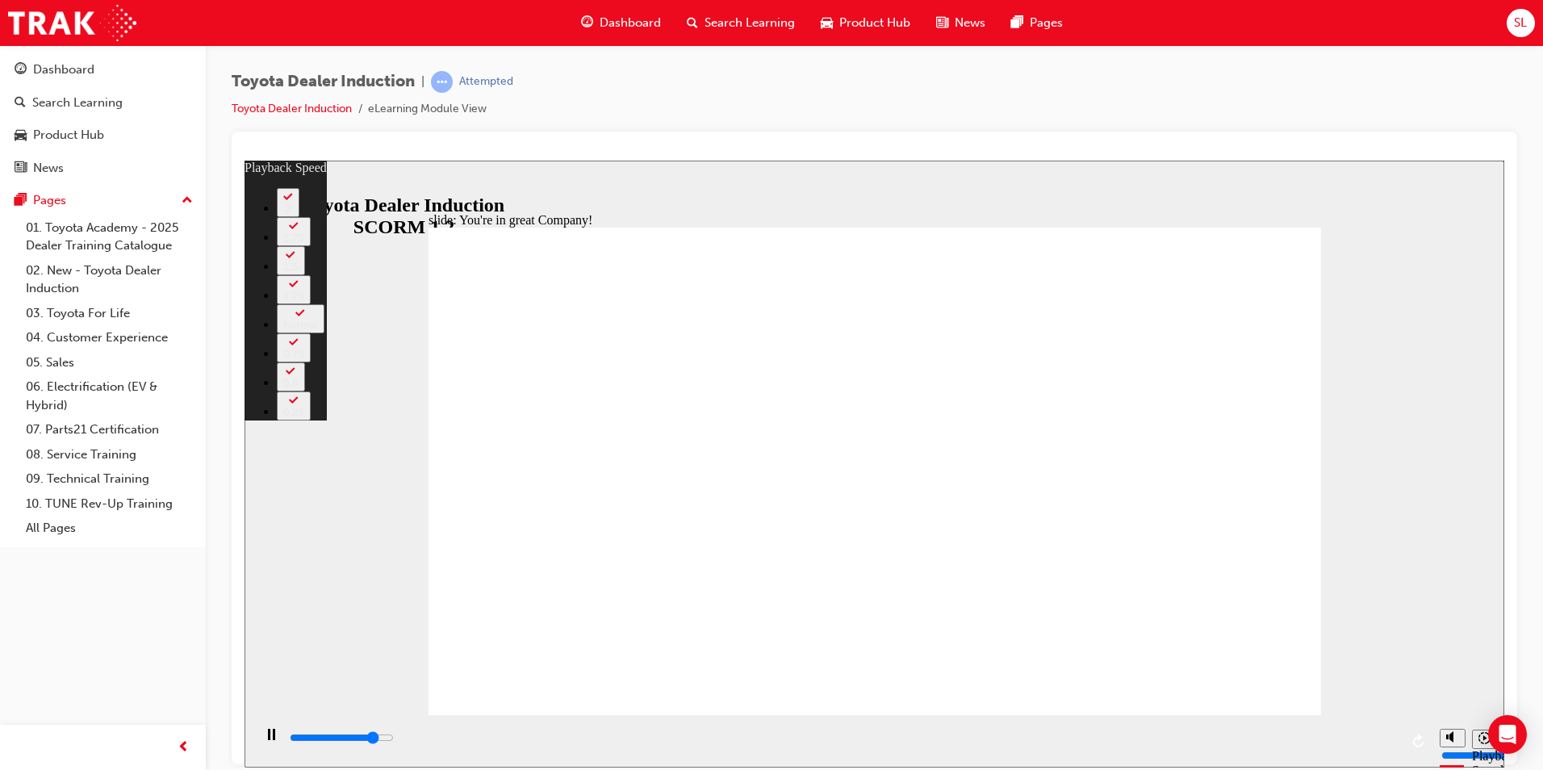
type input "6300"
type input "0"
type input "6500"
type input "0"
type input "6800"
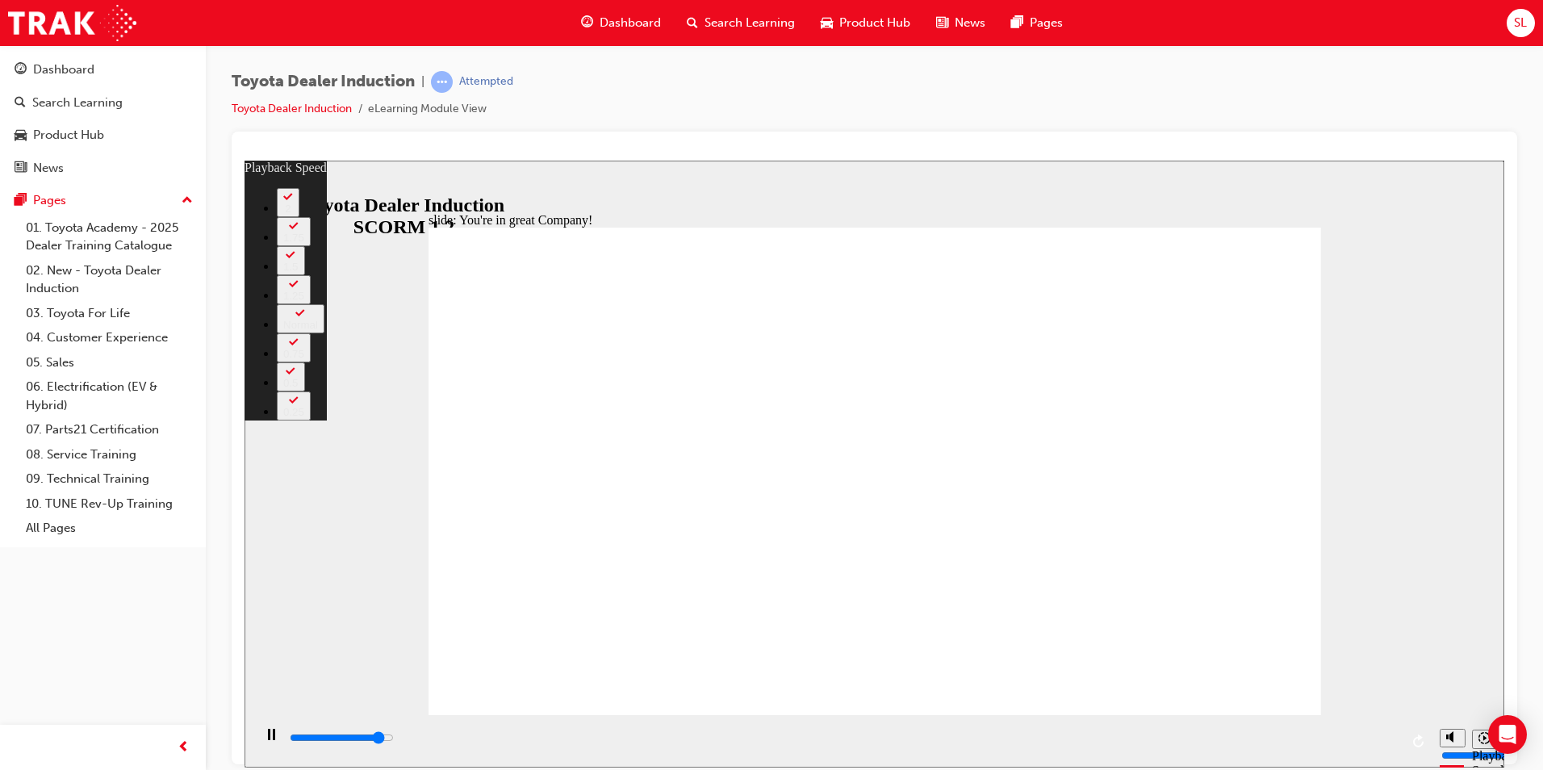
type input "1"
type input "7000"
type input "1"
type input "7300"
type input "1"
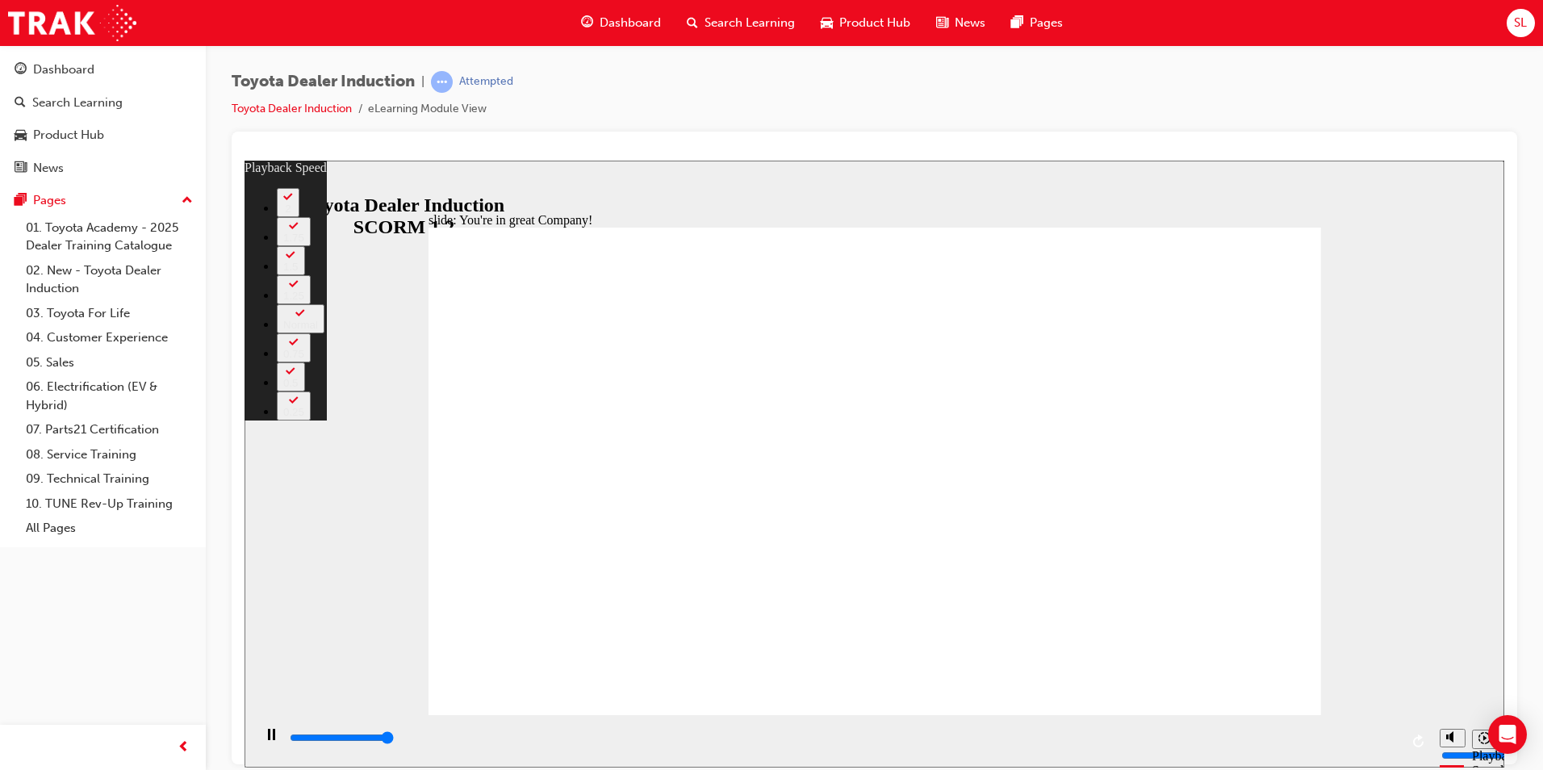
type input "7500"
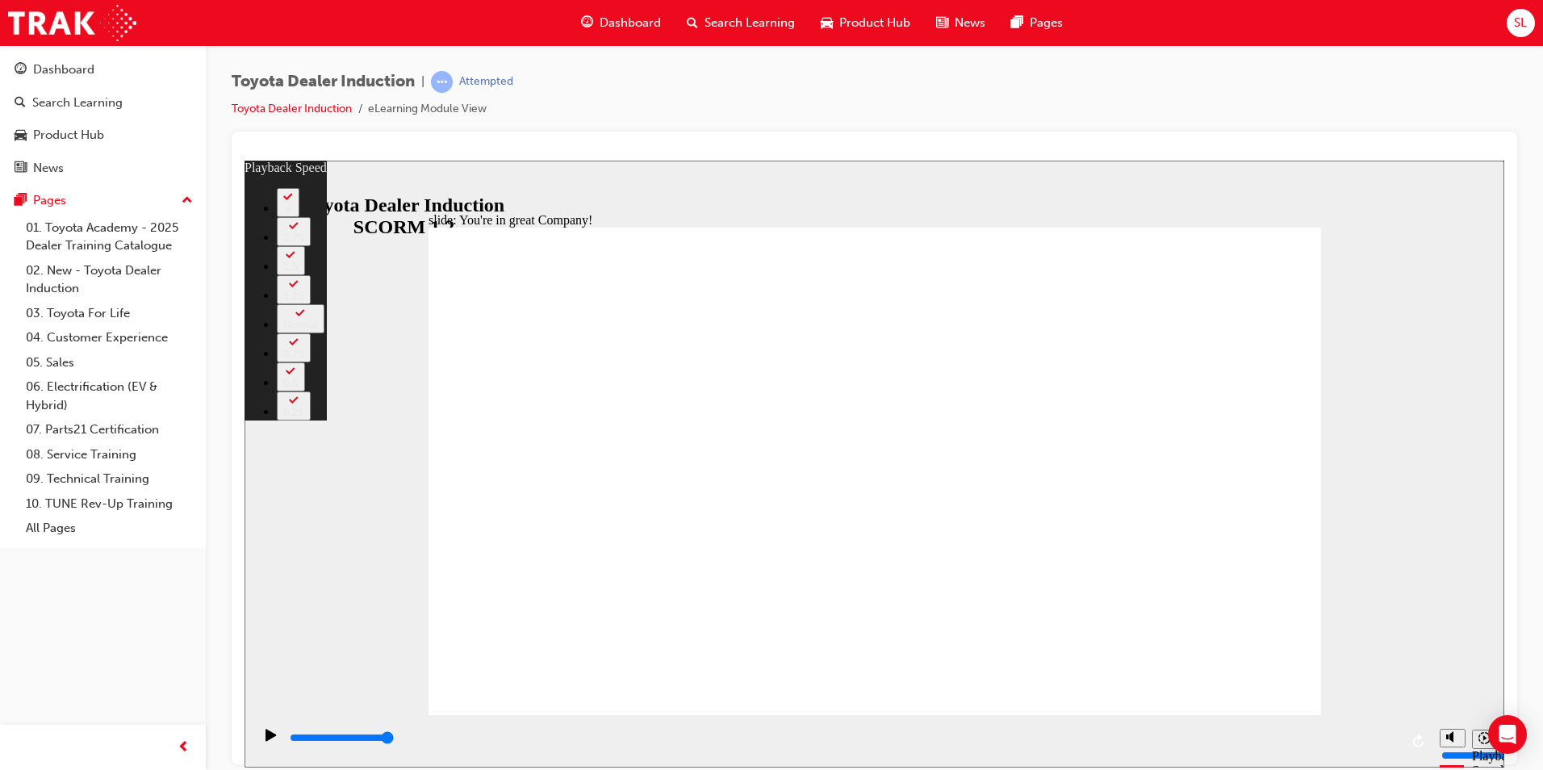
type input "156"
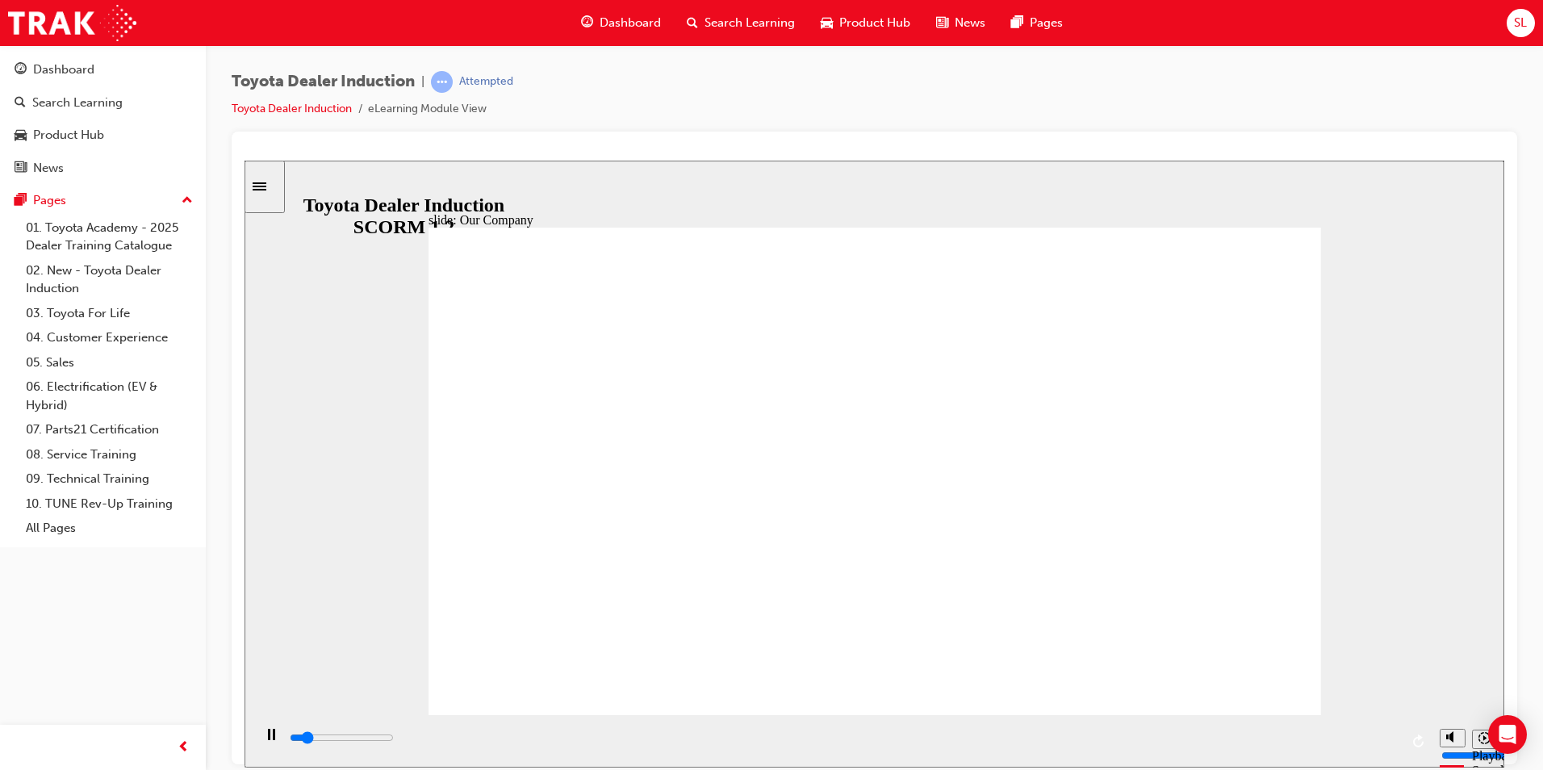
drag, startPoint x: 867, startPoint y: 615, endPoint x: 945, endPoint y: 621, distance: 77.7
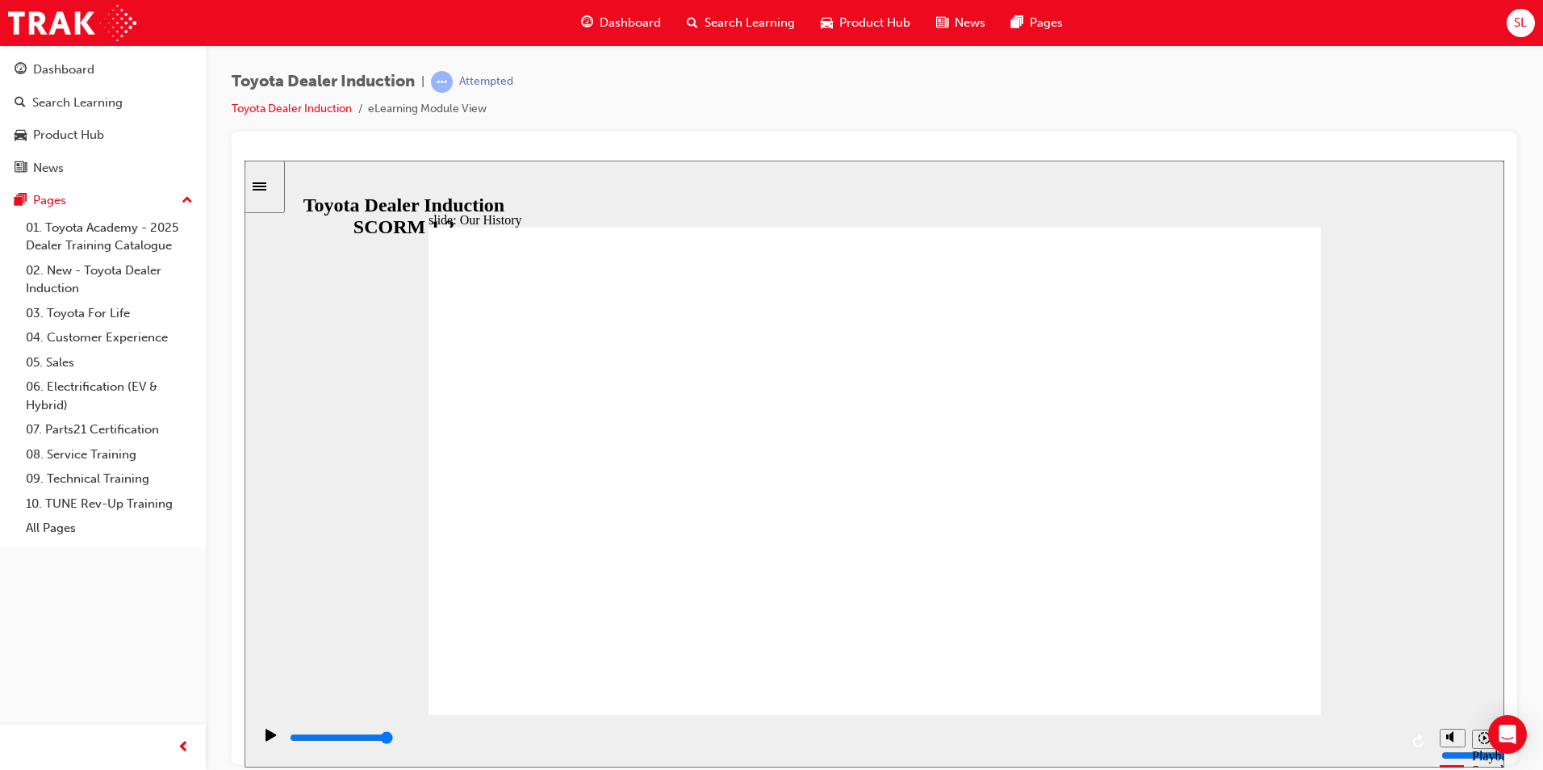
drag, startPoint x: 641, startPoint y: 615, endPoint x: 591, endPoint y: 607, distance: 50.7
drag, startPoint x: 615, startPoint y: 616, endPoint x: 686, endPoint y: 641, distance: 75.0
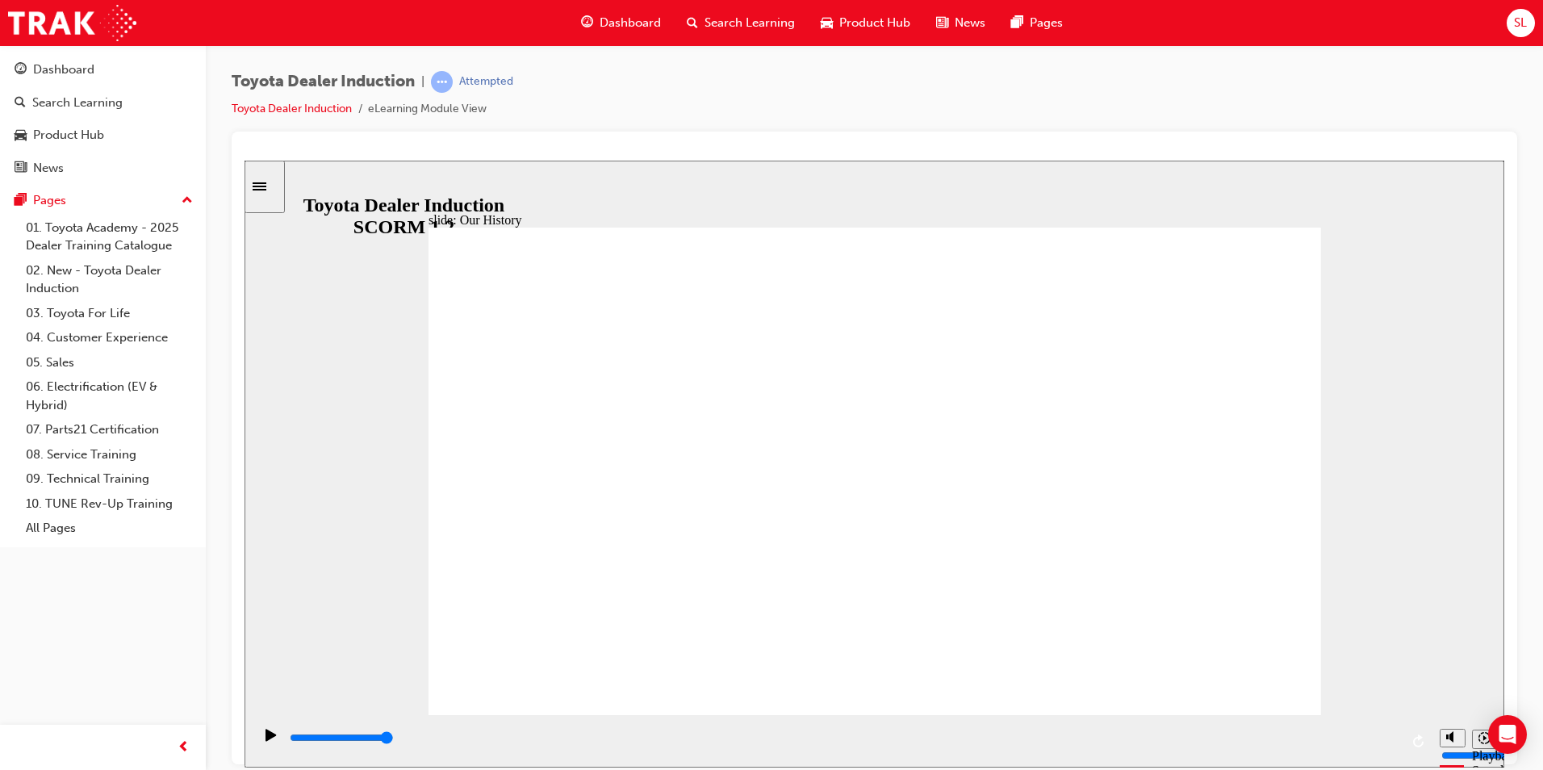
drag, startPoint x: 637, startPoint y: 620, endPoint x: 897, endPoint y: 648, distance: 261.3
drag, startPoint x: 1122, startPoint y: 620, endPoint x: 902, endPoint y: 621, distance: 220.2
drag, startPoint x: 864, startPoint y: 621, endPoint x: 883, endPoint y: 618, distance: 18.8
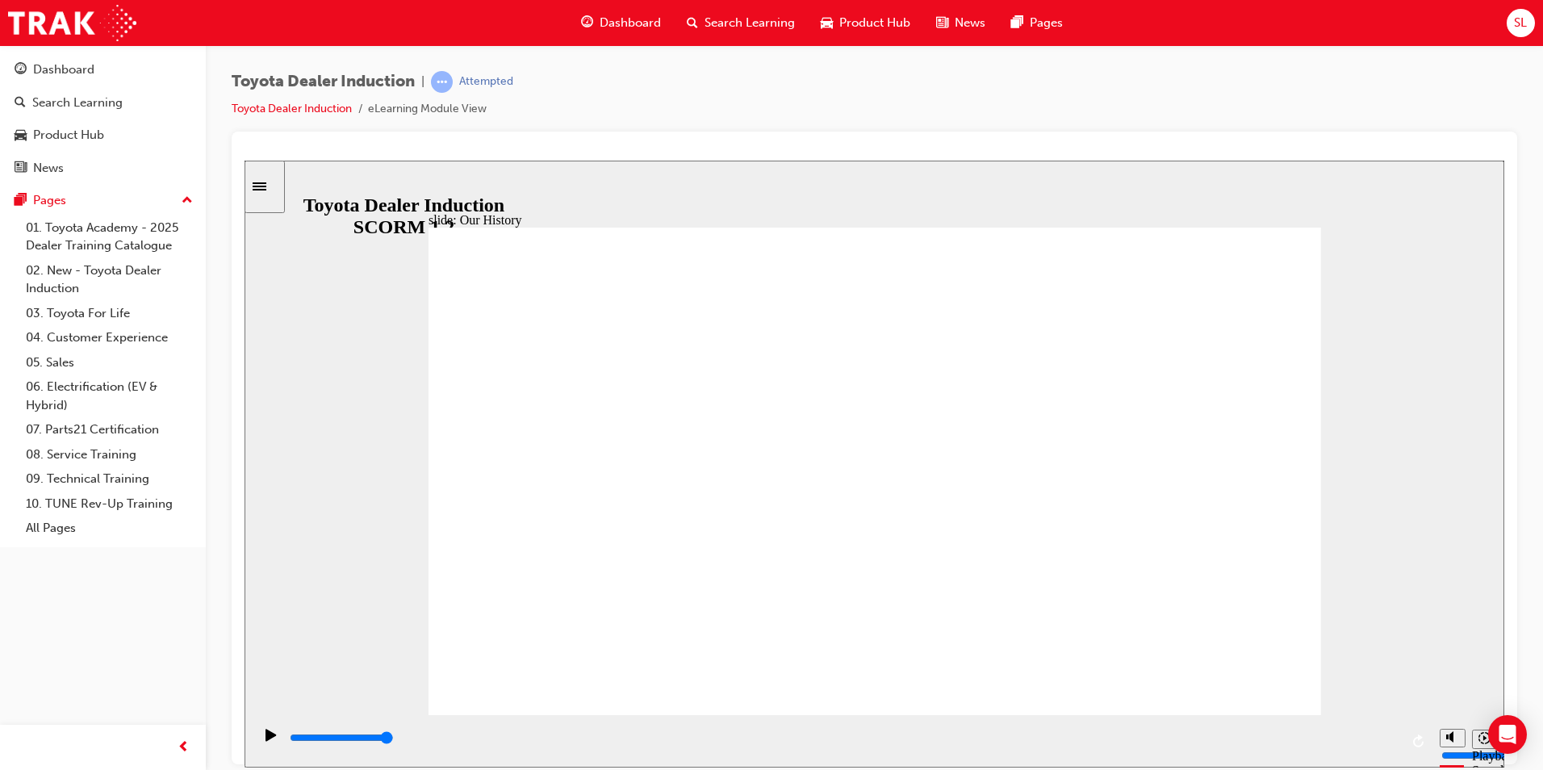
drag, startPoint x: 624, startPoint y: 563, endPoint x: 707, endPoint y: 564, distance: 83.1
drag, startPoint x: 638, startPoint y: 612, endPoint x: 631, endPoint y: 618, distance: 9.7
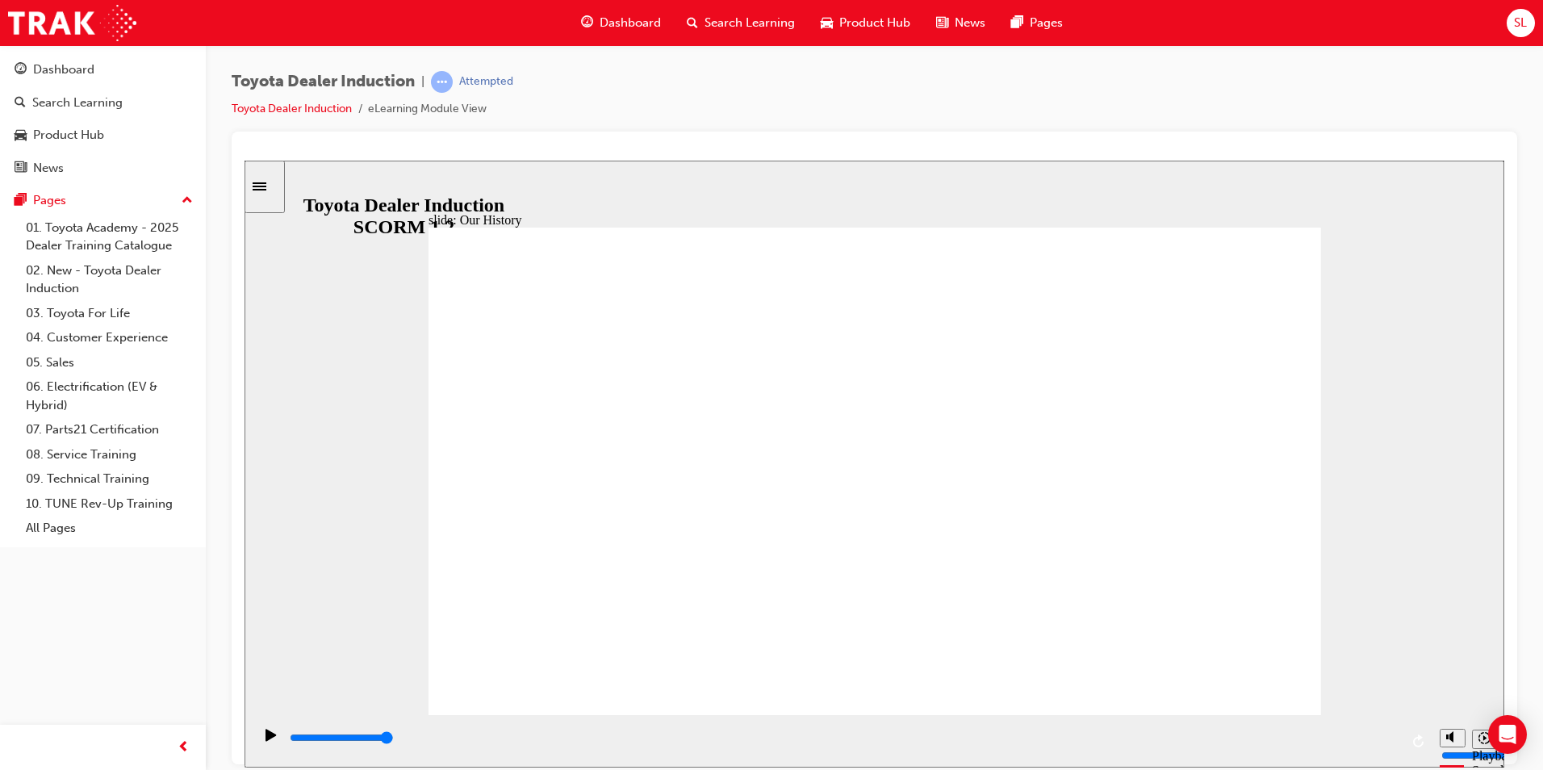
drag, startPoint x: 628, startPoint y: 616, endPoint x: 691, endPoint y: 618, distance: 62.9
drag, startPoint x: 702, startPoint y: 618, endPoint x: 810, endPoint y: 620, distance: 108.1
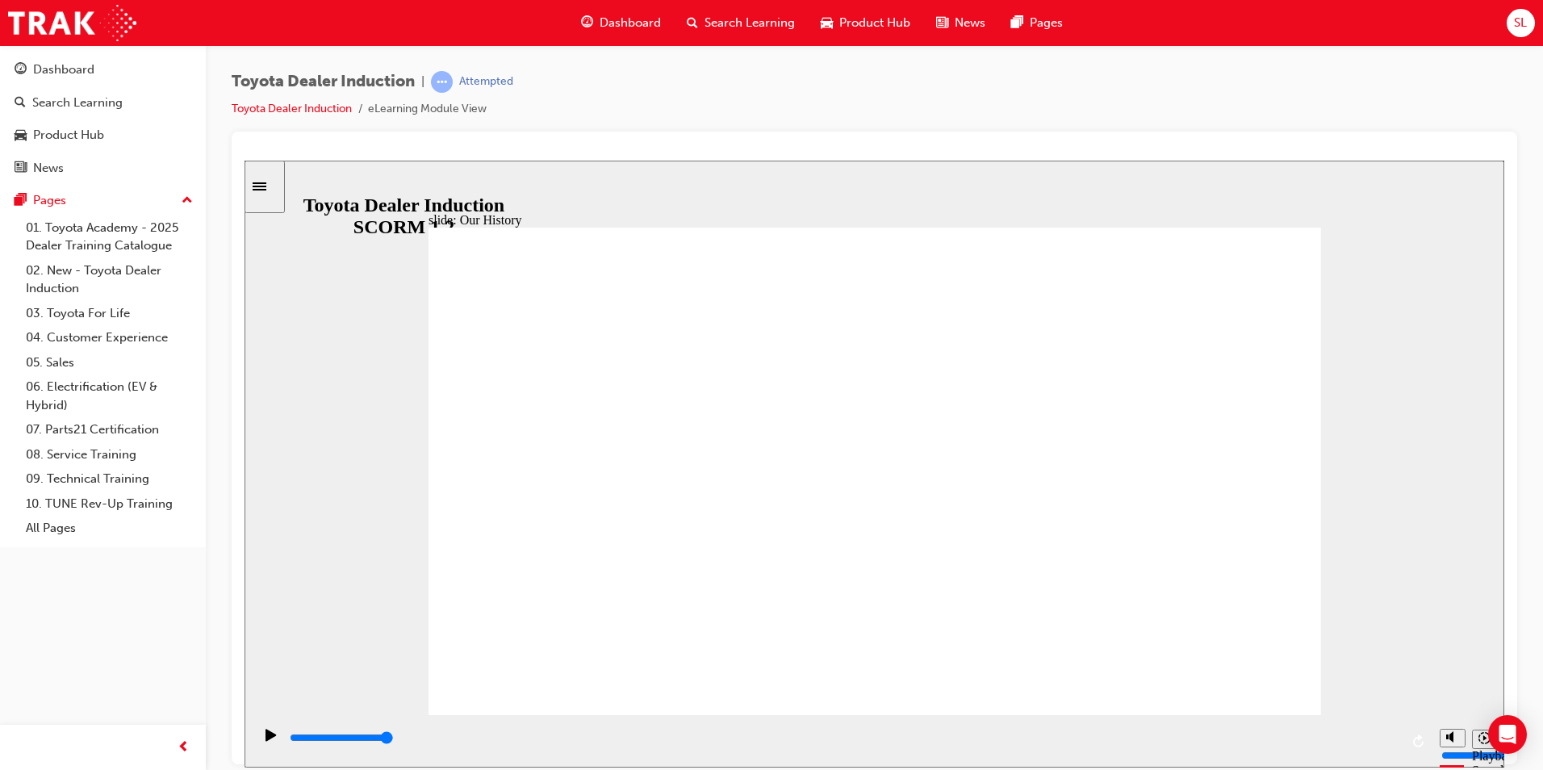
drag, startPoint x: 850, startPoint y: 620, endPoint x: 873, endPoint y: 624, distance: 22.8
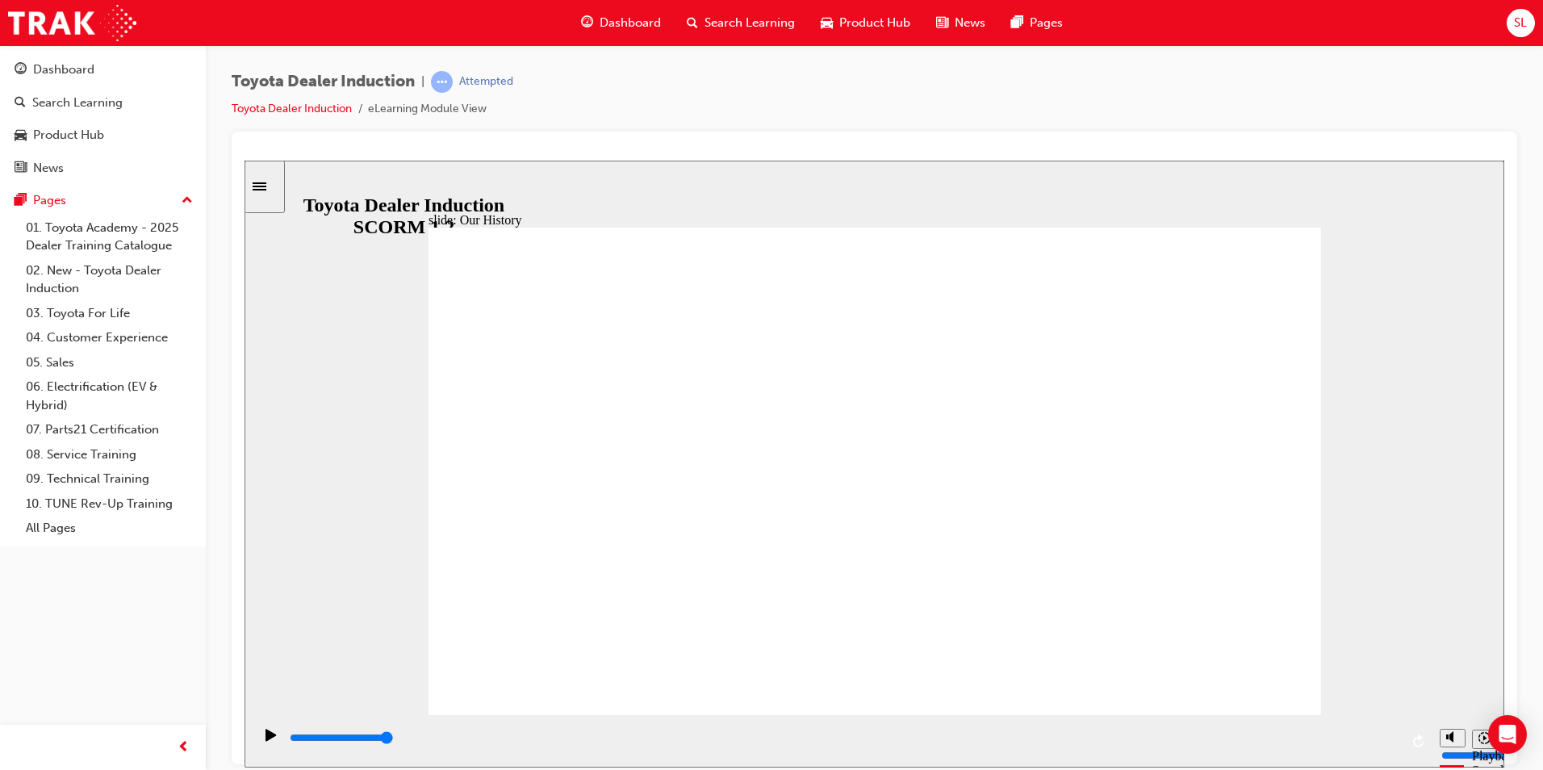
drag, startPoint x: 638, startPoint y: 623, endPoint x: 817, endPoint y: 621, distance: 179.1
drag, startPoint x: 873, startPoint y: 613, endPoint x: 1118, endPoint y: 624, distance: 245.5
drag, startPoint x: 1117, startPoint y: 616, endPoint x: 1190, endPoint y: 616, distance: 73.4
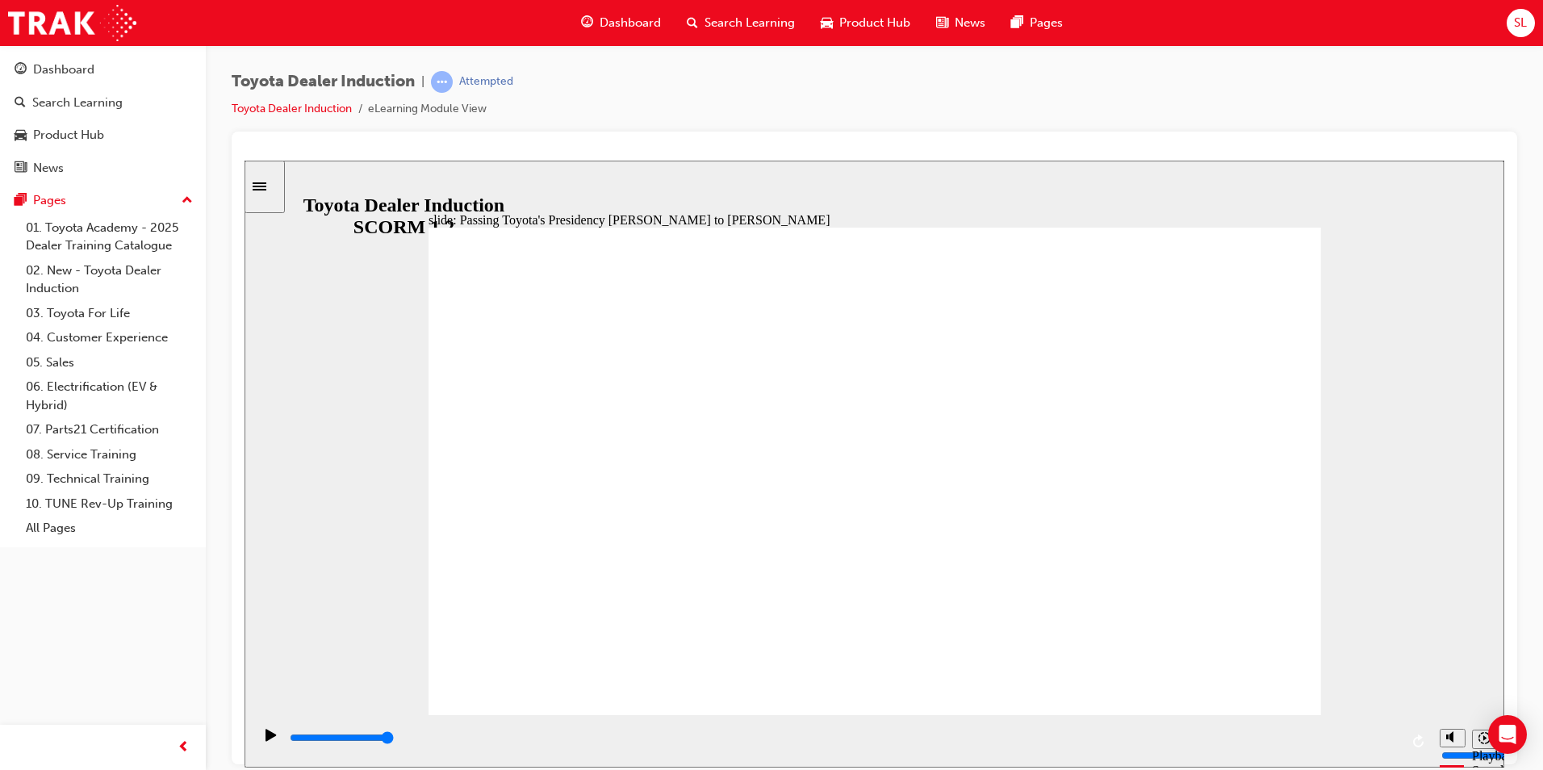
type input "3700"
radio input "true"
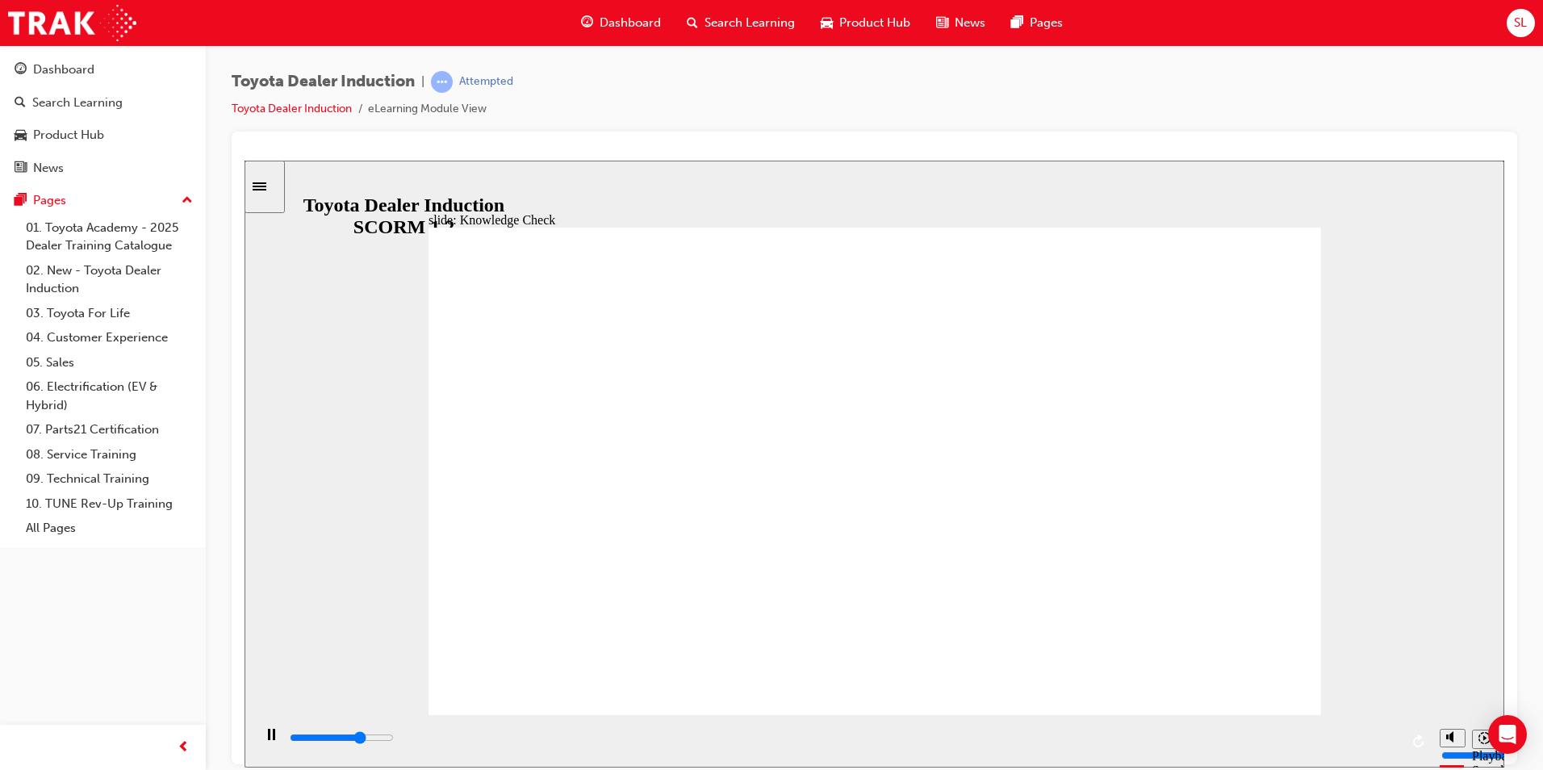
type input "3500"
radio input "true"
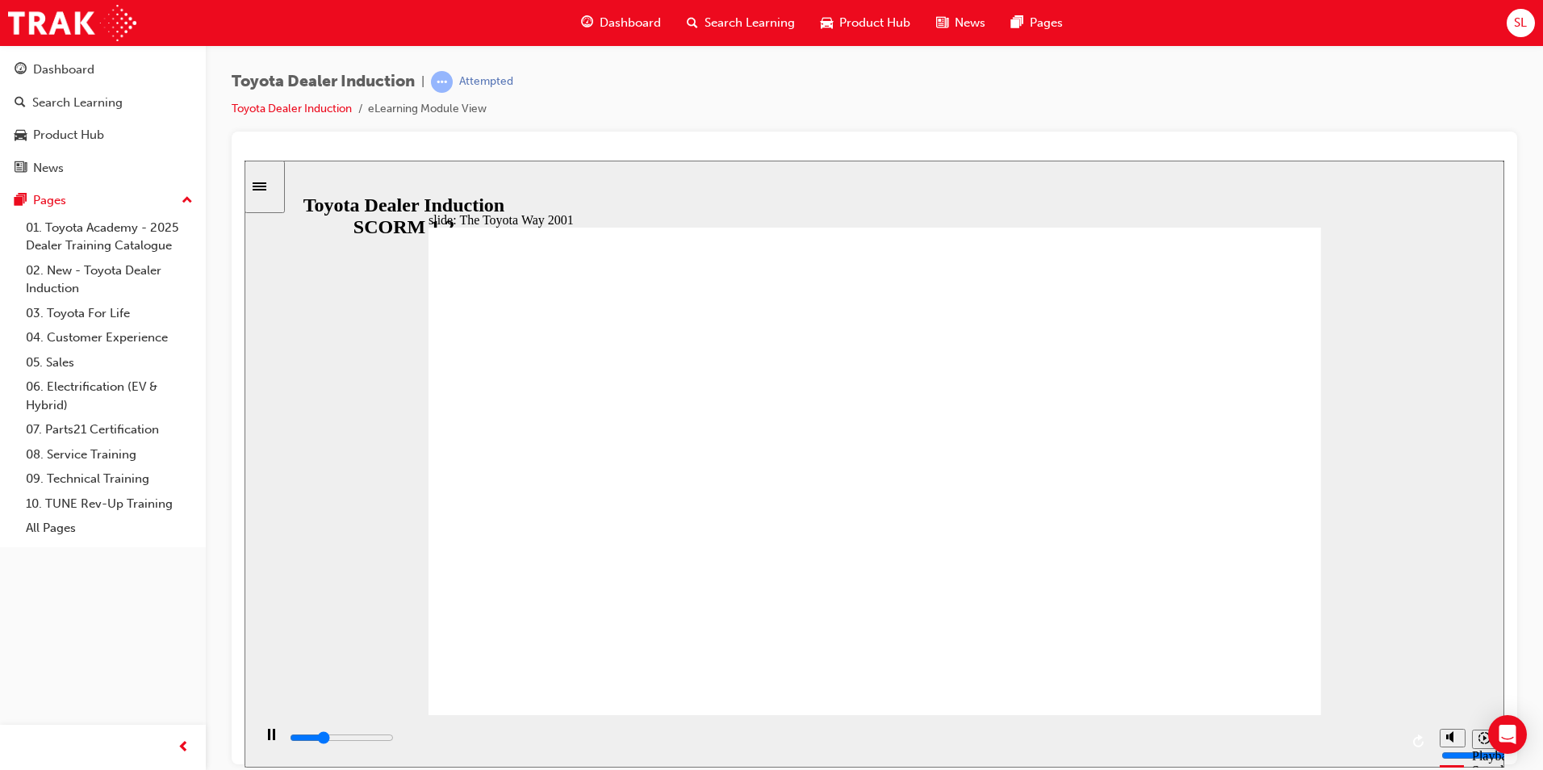
drag, startPoint x: 954, startPoint y: 463, endPoint x: 950, endPoint y: 483, distance: 20.6
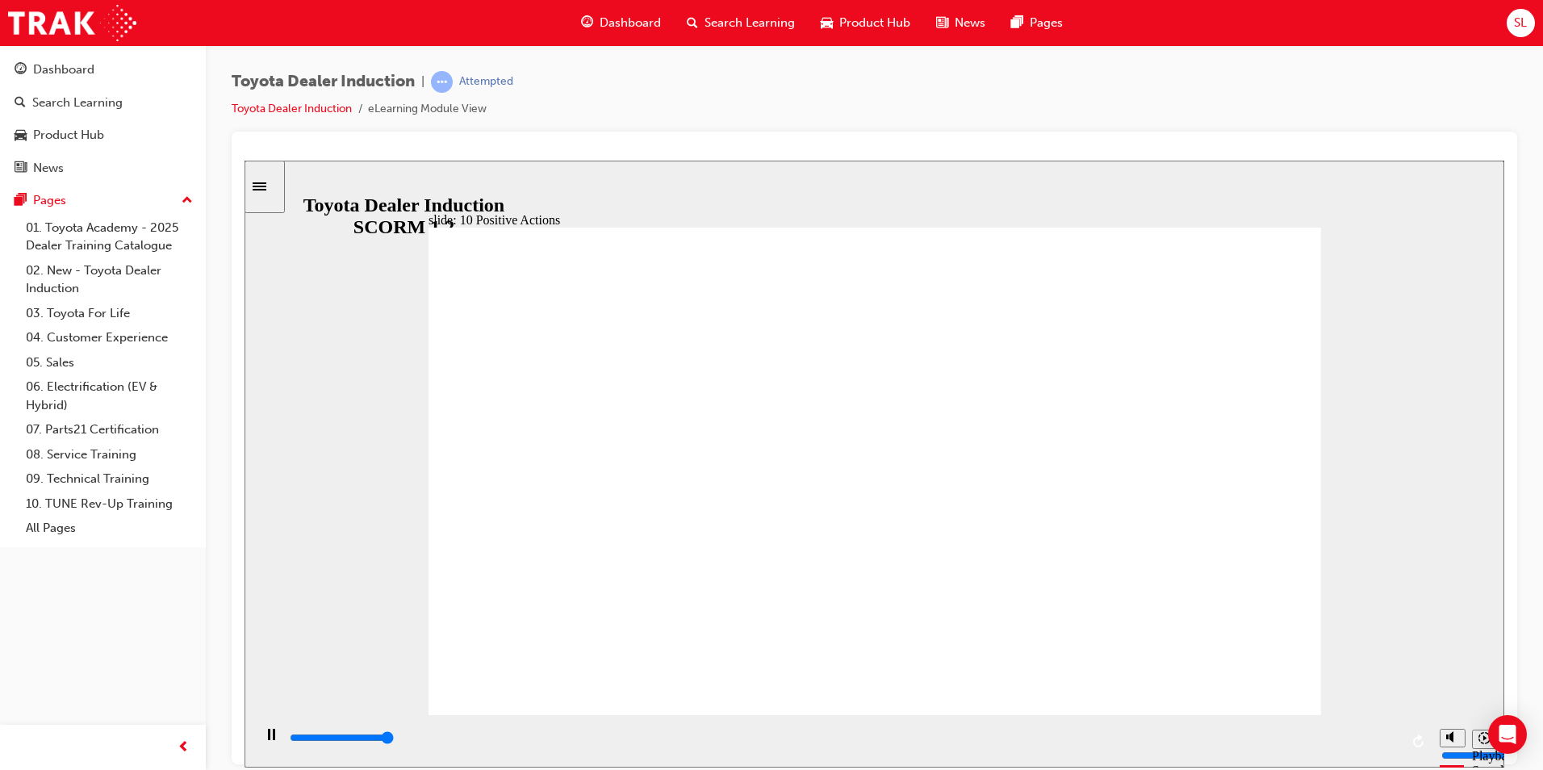
type input "19900"
drag, startPoint x: 1300, startPoint y: 244, endPoint x: 1304, endPoint y: 224, distance: 20.6
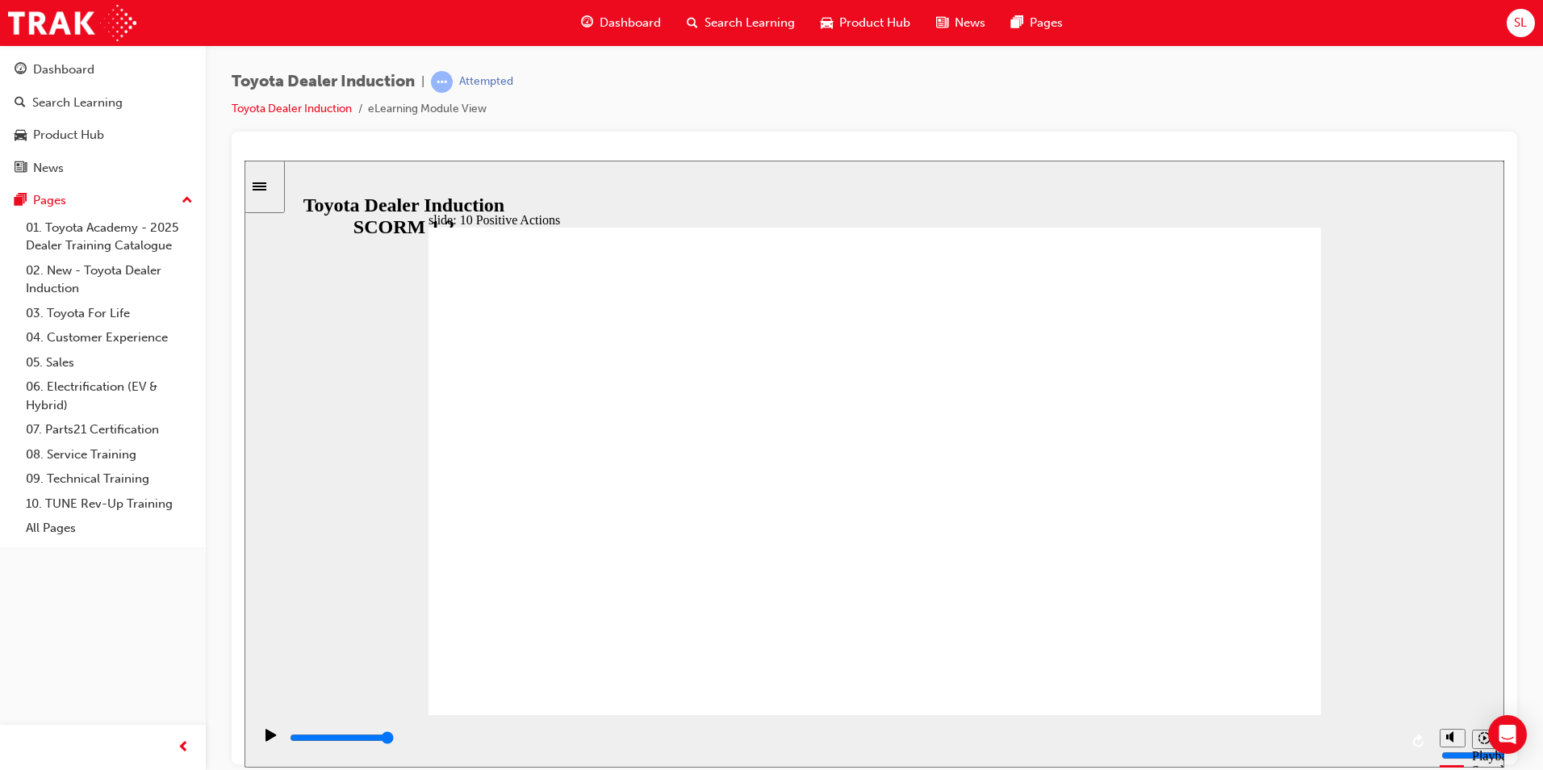
click at [1301, 208] on div "slide: 10 Positive Actions Multiply 1 Focusing on what’s essential, we eliminat…" at bounding box center [873, 463] width 1259 height 607
